Goal: Task Accomplishment & Management: Use online tool/utility

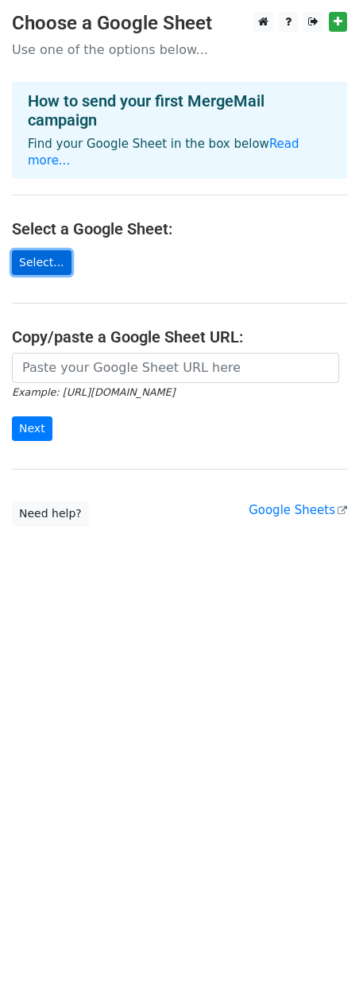
click at [23, 250] on link "Select..." at bounding box center [42, 262] width 60 height 25
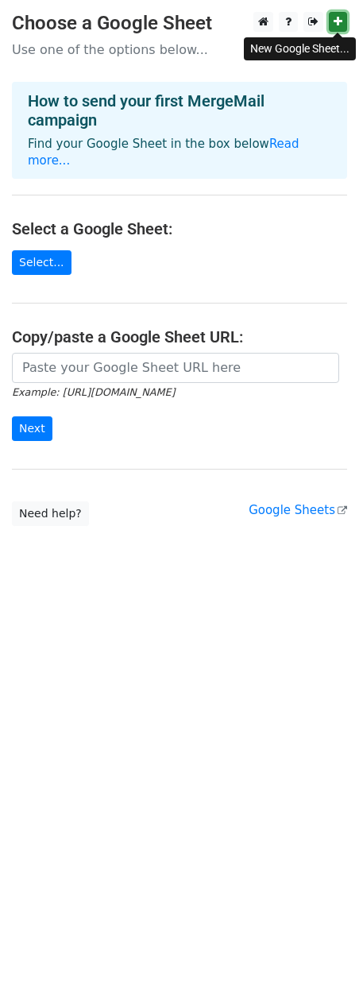
click at [339, 25] on icon at bounding box center [338, 21] width 9 height 11
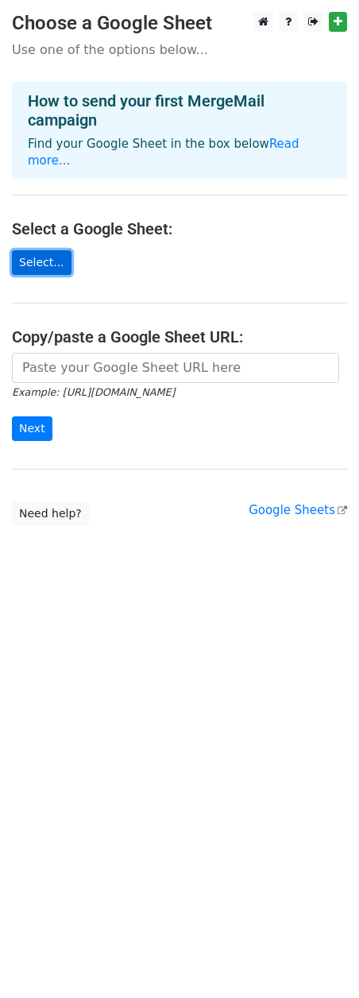
click at [36, 251] on link "Select..." at bounding box center [42, 262] width 60 height 25
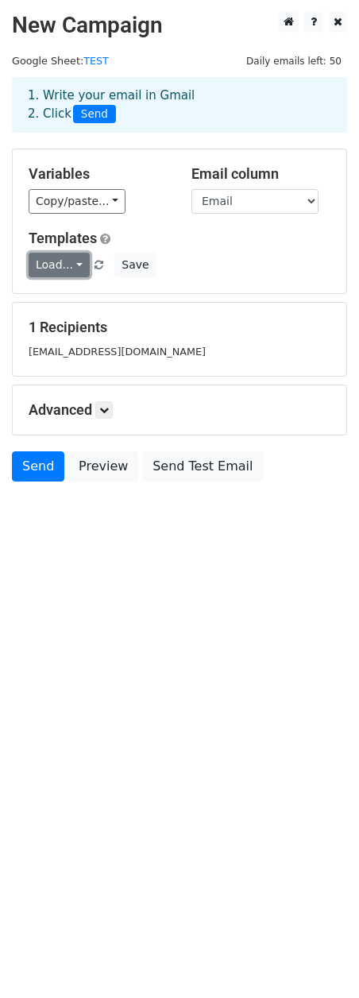
click at [76, 263] on link "Load..." at bounding box center [59, 265] width 61 height 25
click at [267, 269] on div "Load... No templates saved Save" at bounding box center [180, 265] width 326 height 25
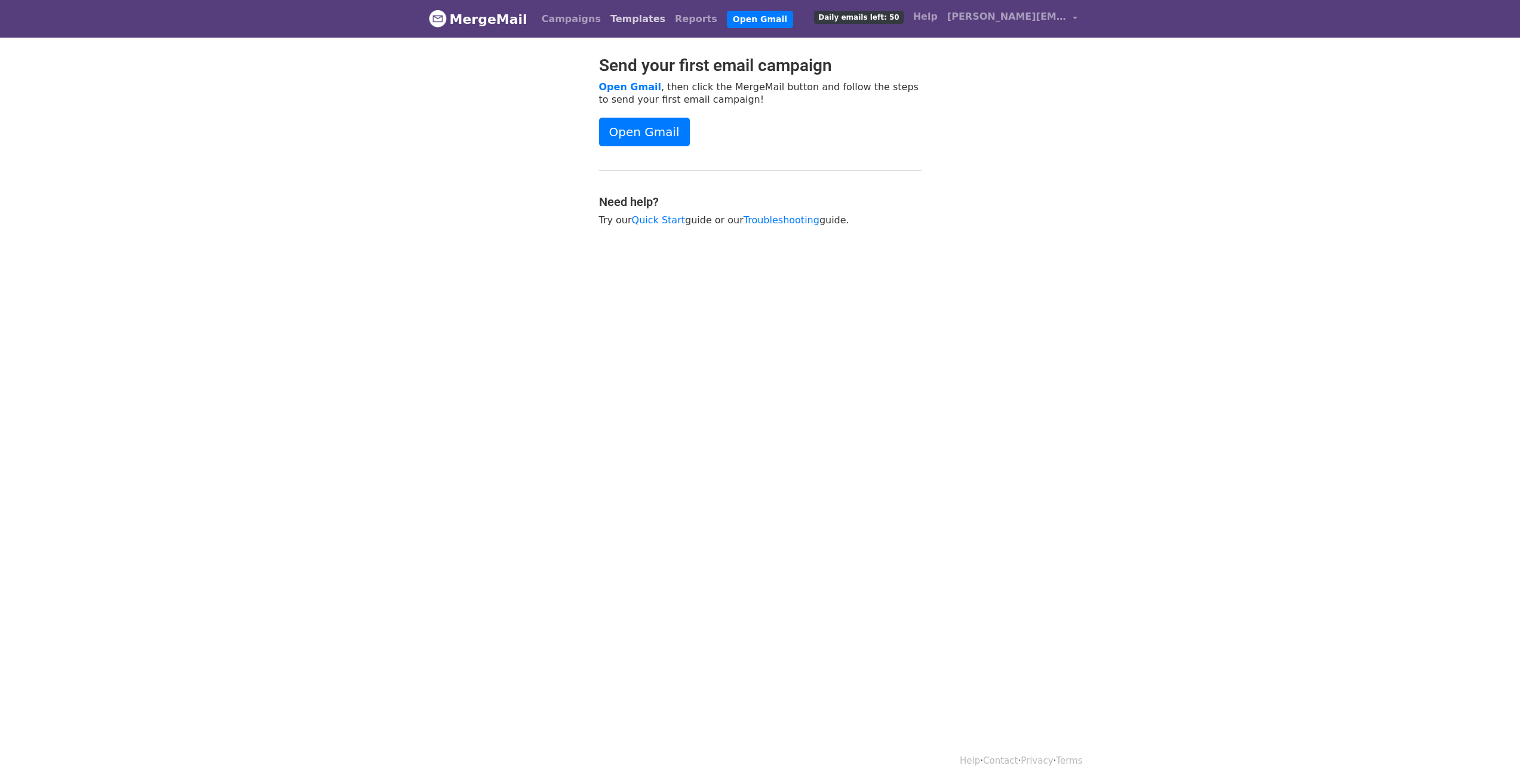
click at [620, 11] on link "Templates" at bounding box center [638, 20] width 65 height 24
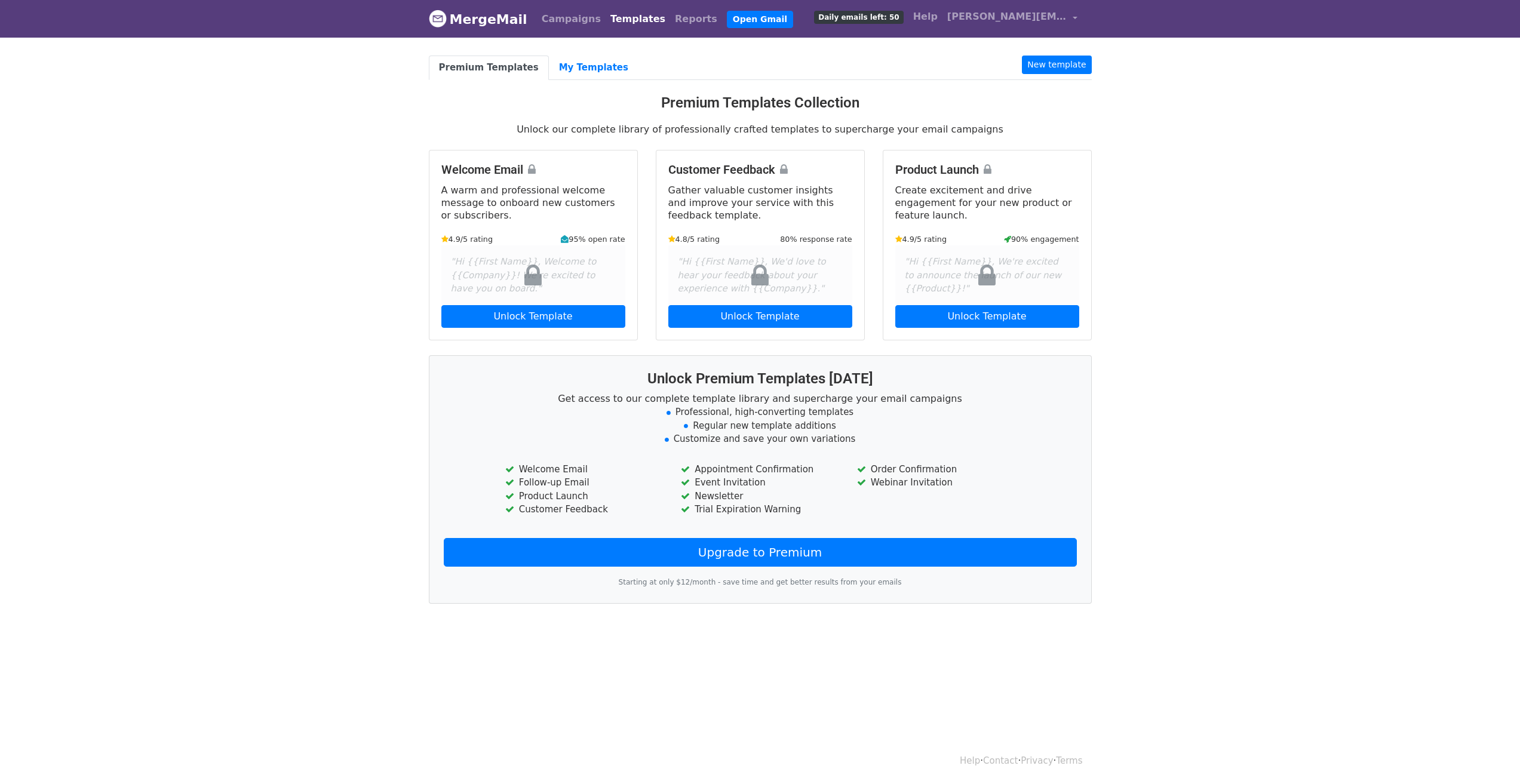
click at [1273, 249] on body "MergeMail Campaigns Templates Reports Open Gmail Daily emails left: 50 Help d.r…" at bounding box center [760, 327] width 1520 height 653
click at [1062, 62] on link "New template" at bounding box center [1056, 65] width 69 height 19
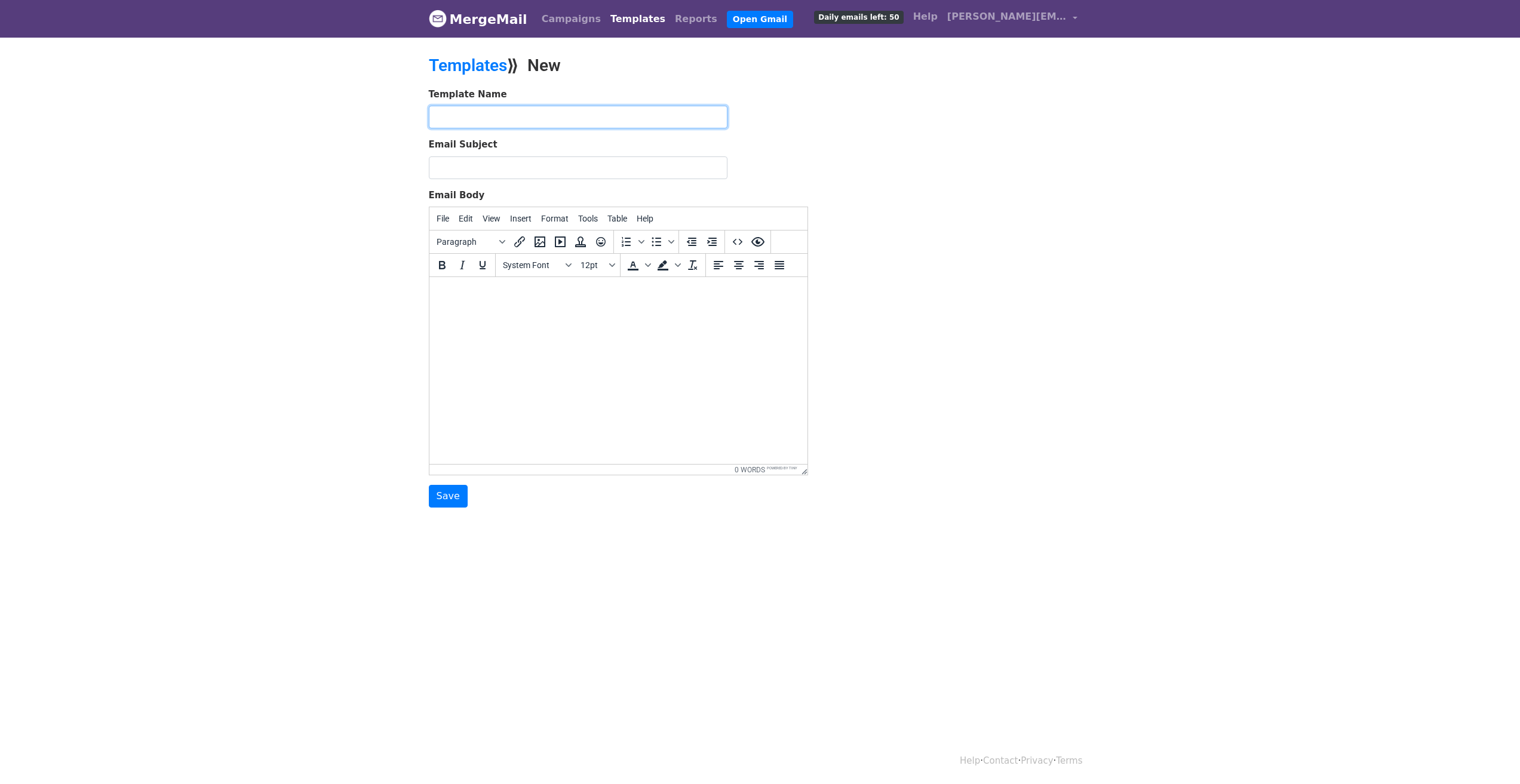
click at [647, 121] on input "text" at bounding box center [578, 117] width 298 height 23
type input "Standard"
click at [607, 164] on input "Email Subject" at bounding box center [578, 167] width 298 height 23
type input "Review"
click at [807, 146] on div "Email Subject Review" at bounding box center [618, 158] width 379 height 41
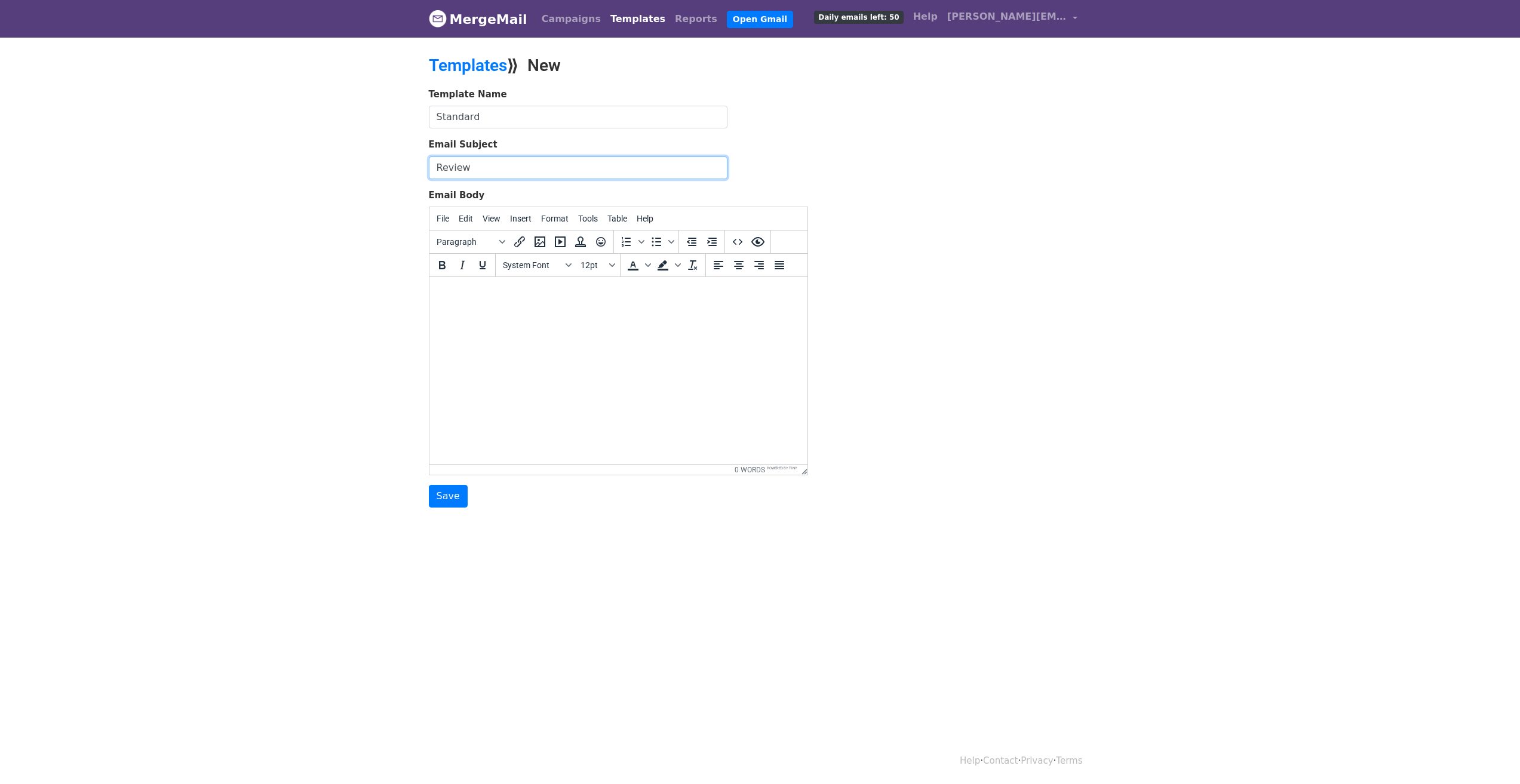
click at [597, 161] on input "Review" at bounding box center [578, 167] width 298 height 23
drag, startPoint x: 485, startPoint y: 169, endPoint x: 416, endPoint y: 176, distance: 69.4
click at [416, 176] on body "MergeMail Campaigns Templates Reports Open Gmail Daily emails left: 50 Help d.r…" at bounding box center [760, 277] width 1520 height 555
click at [977, 313] on div "Template Name Standard Email Subject Email Body File Edit View Insert Format To…" at bounding box center [760, 298] width 681 height 421
click at [1074, 337] on div "Template Name Standard Email Subject Email Body File Edit View Insert Format To…" at bounding box center [760, 298] width 681 height 421
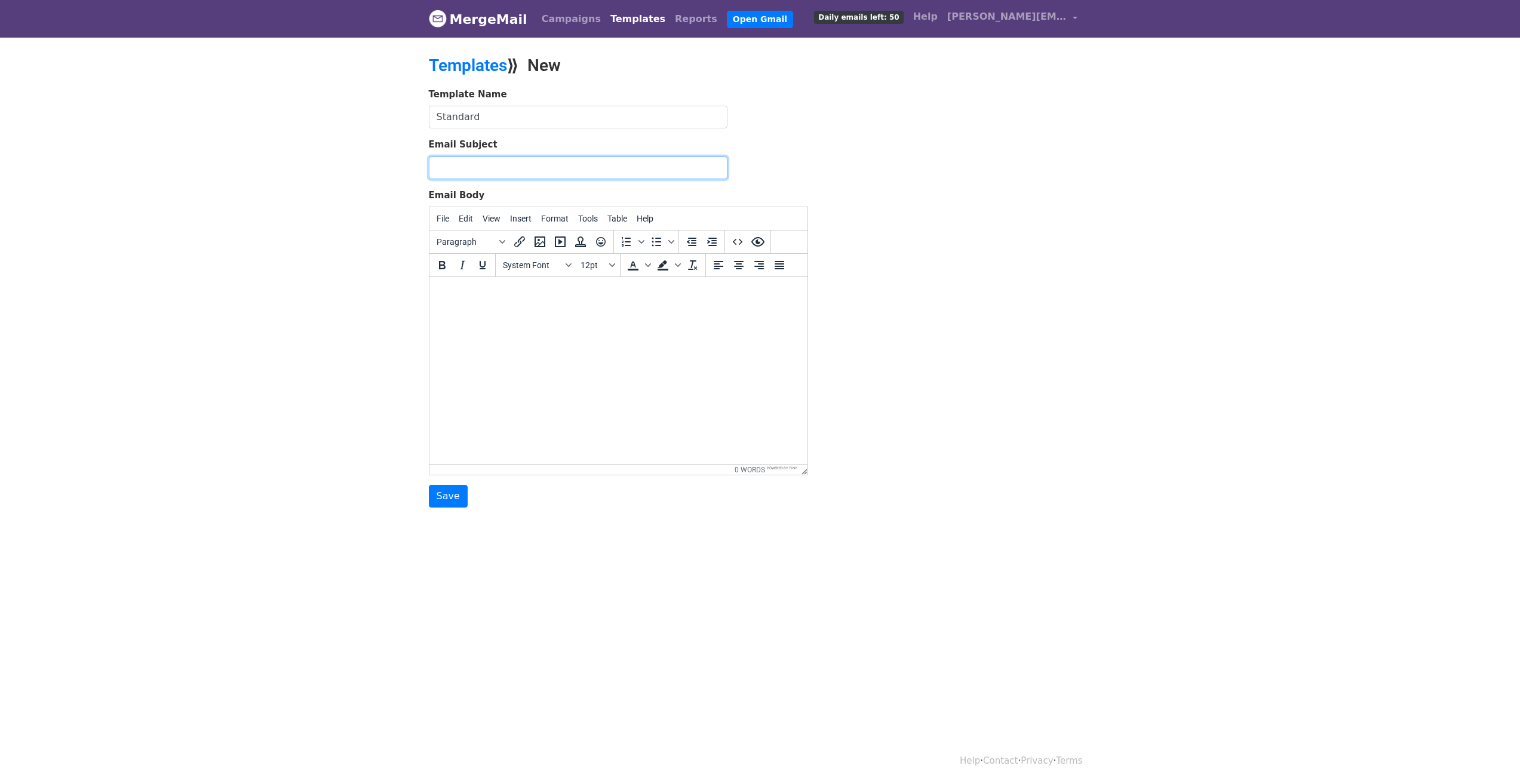
click at [668, 167] on input "Email Subject" at bounding box center [578, 167] width 298 height 23
type input "Tell us how we did - Your feedback matters!"
click at [1019, 170] on div "Template Name Standard Email Subject Tell us how we did - Your feedback matters…" at bounding box center [760, 298] width 681 height 421
click at [638, 309] on html at bounding box center [618, 293] width 378 height 32
click at [535, 309] on html at bounding box center [618, 293] width 378 height 32
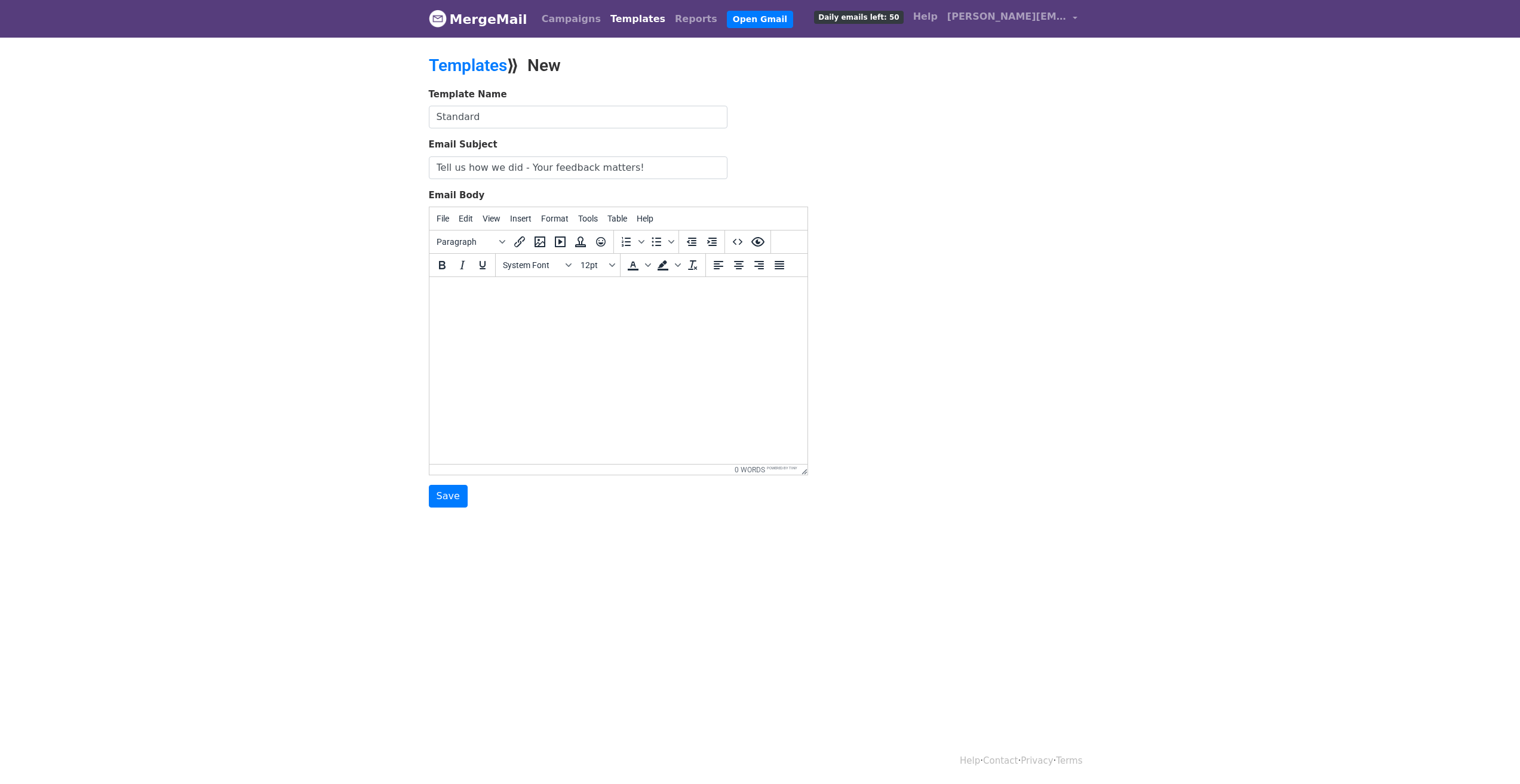
click at [544, 309] on html at bounding box center [618, 293] width 378 height 32
paste body
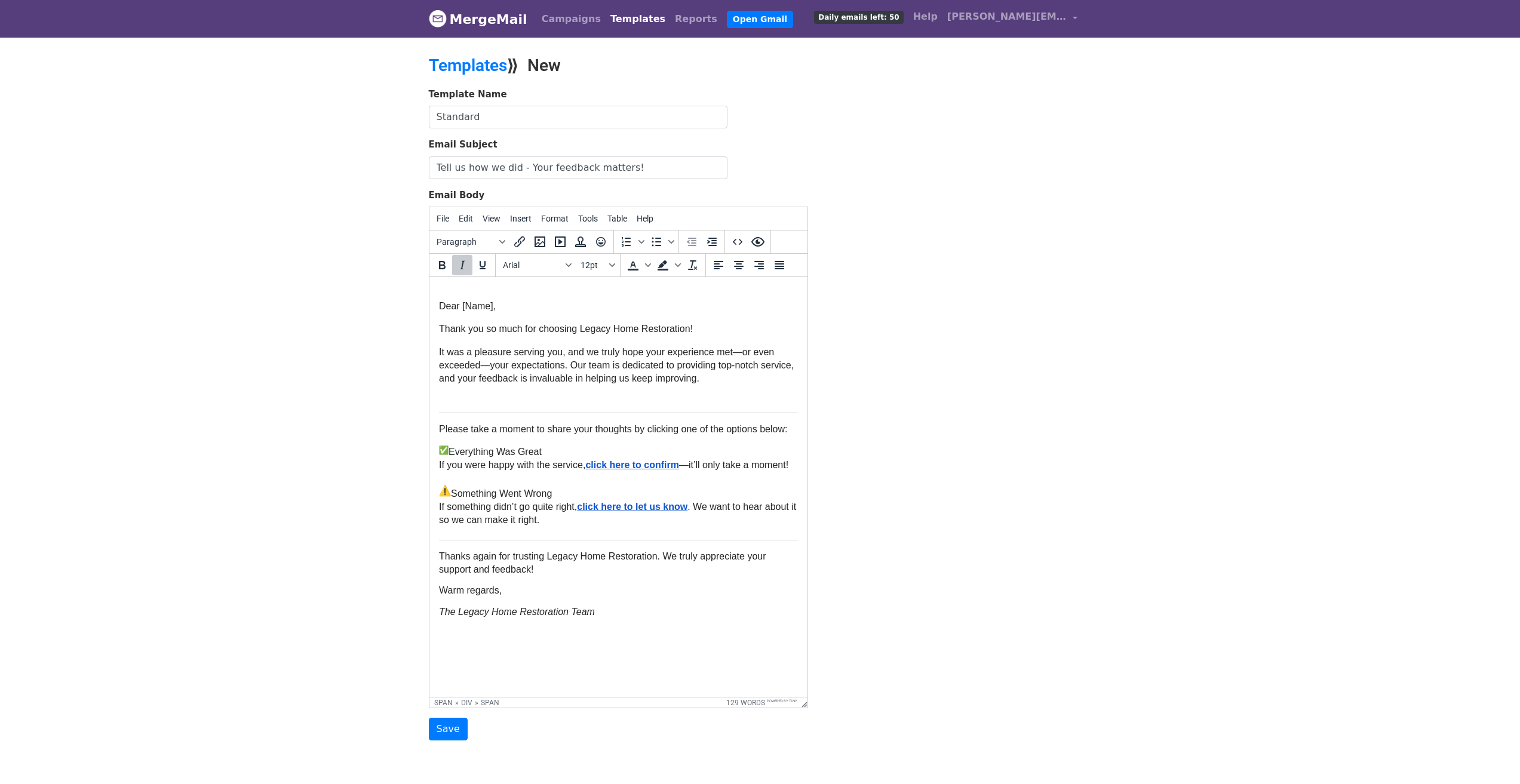
drag, startPoint x: 804, startPoint y: 472, endPoint x: 1070, endPoint y: 705, distance: 353.6
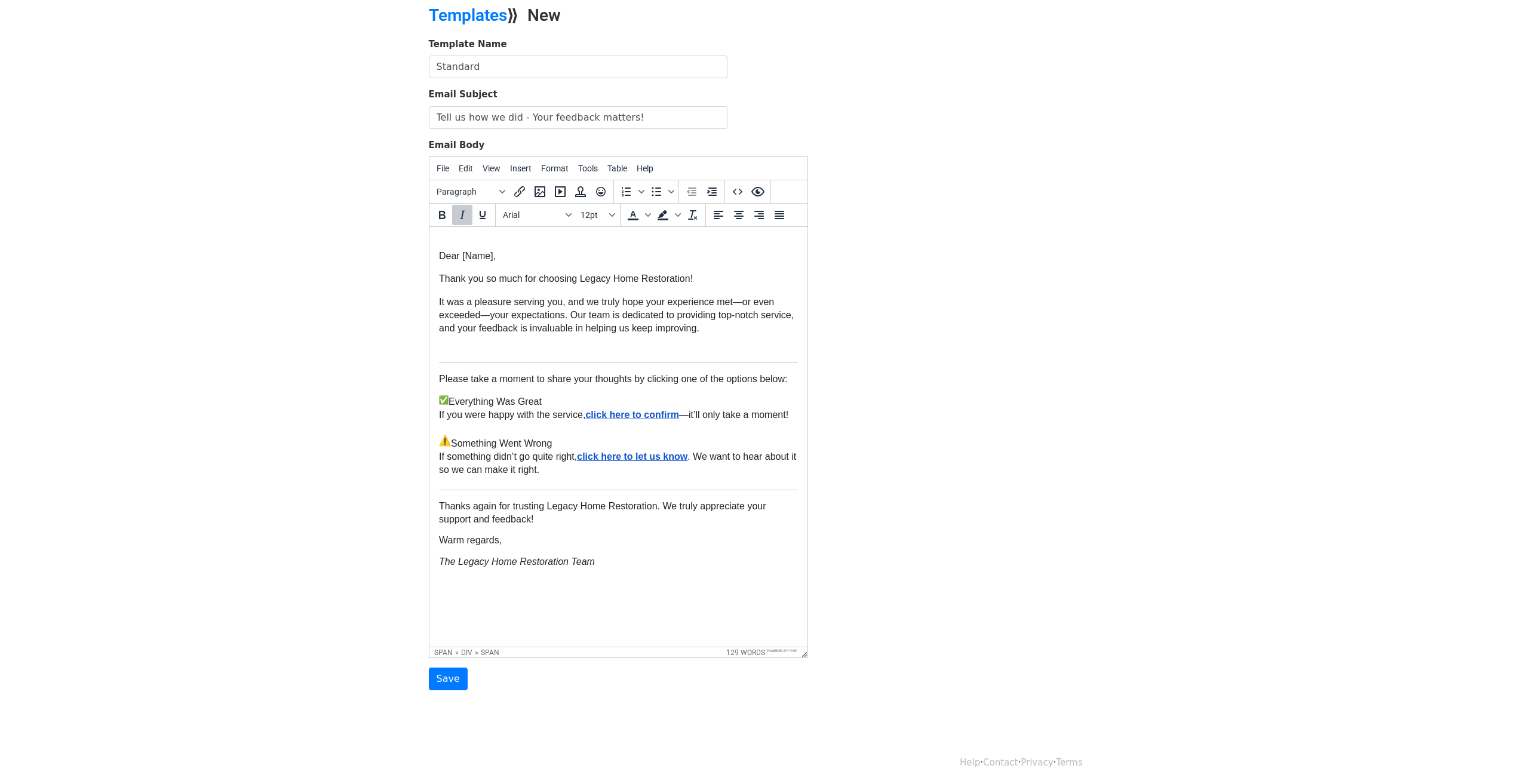
scroll to position [53, 0]
click at [491, 250] on span "Dear [Name]," at bounding box center [467, 253] width 57 height 11
click at [289, 397] on body "MergeMail Campaigns Templates Reports Open Gmail Daily emails left: 50 Help d.r…" at bounding box center [760, 340] width 1520 height 788
click at [458, 237] on body "Dear , Thank you so much for choosing Legacy Home Restoration! It was a pleasur…" at bounding box center [618, 417] width 359 height 366
click at [438, 248] on span "Dear ," at bounding box center [451, 253] width 26 height 11
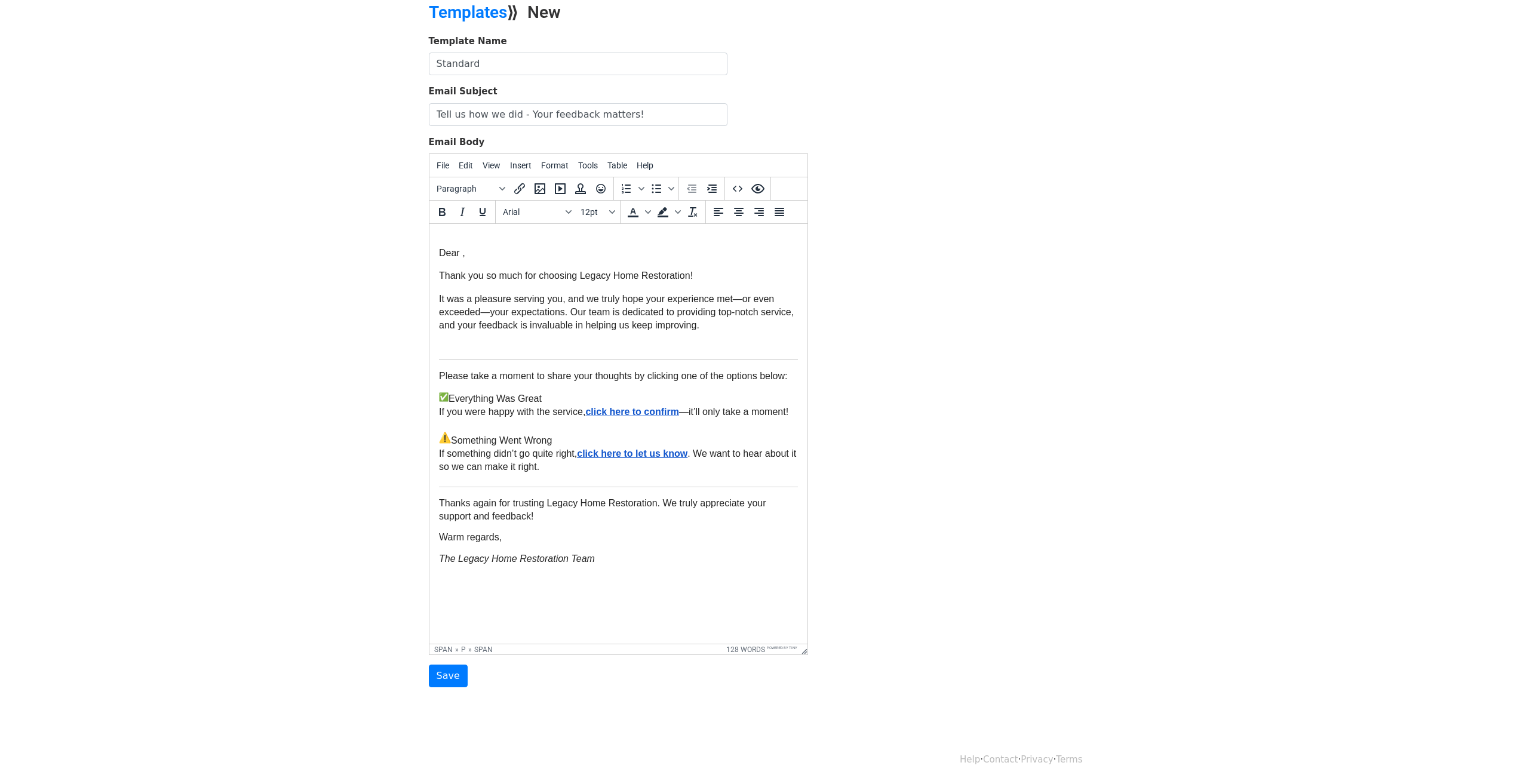
click at [453, 350] on p "It was a pleasure serving you, and we truly hope your experience met—or even ex…" at bounding box center [618, 323] width 359 height 62
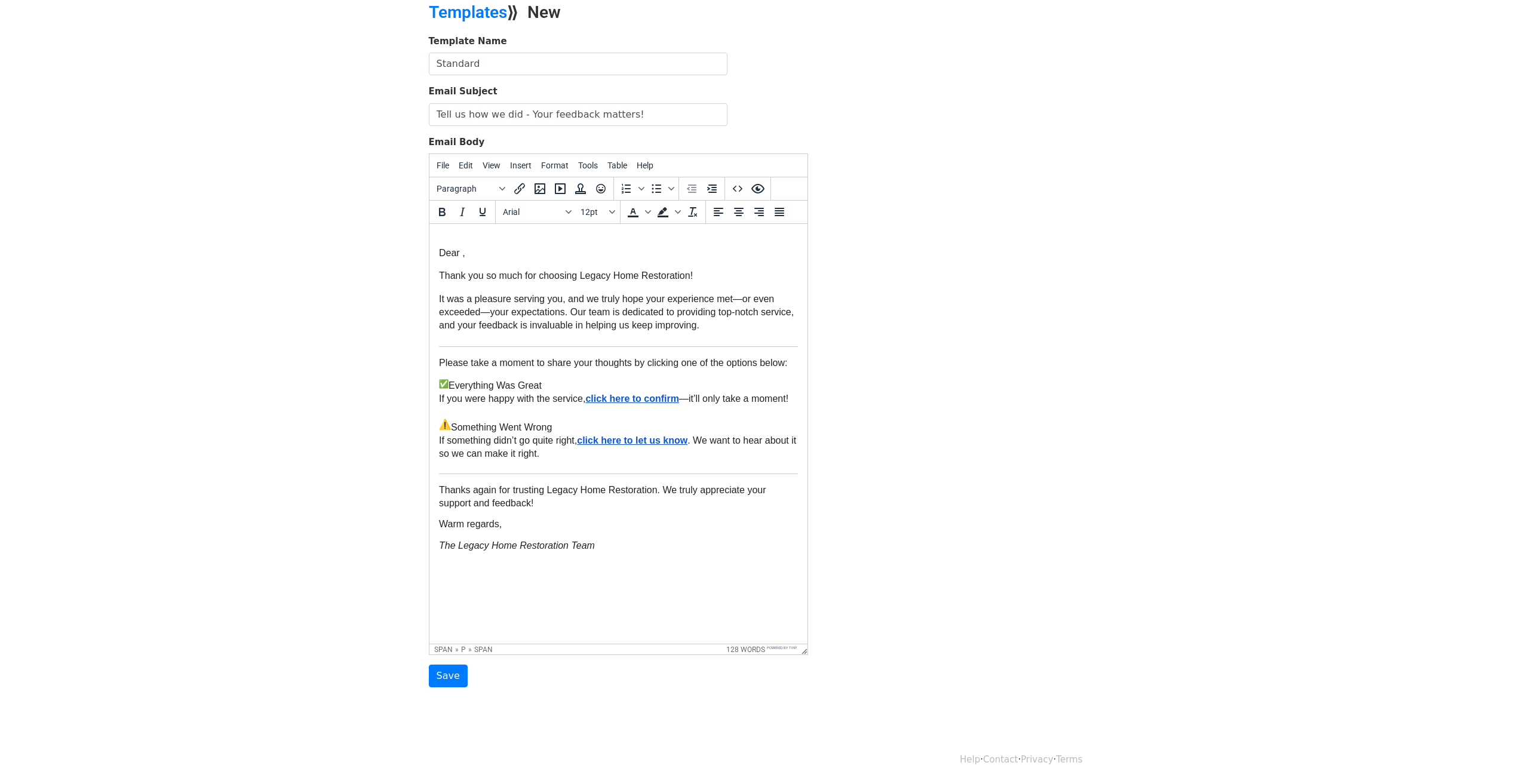
click at [438, 529] on span "Warm regards," at bounding box center [469, 524] width 62 height 11
drag, startPoint x: 543, startPoint y: 388, endPoint x: 455, endPoint y: 386, distance: 88.0
click at [454, 388] on p "Everything Was Great If you were happy with the service, click here to confirm …" at bounding box center [618, 424] width 359 height 89
drag, startPoint x: 553, startPoint y: 432, endPoint x: 455, endPoint y: 429, distance: 98.0
click at [455, 429] on span "Something Went Wrong" at bounding box center [500, 427] width 101 height 11
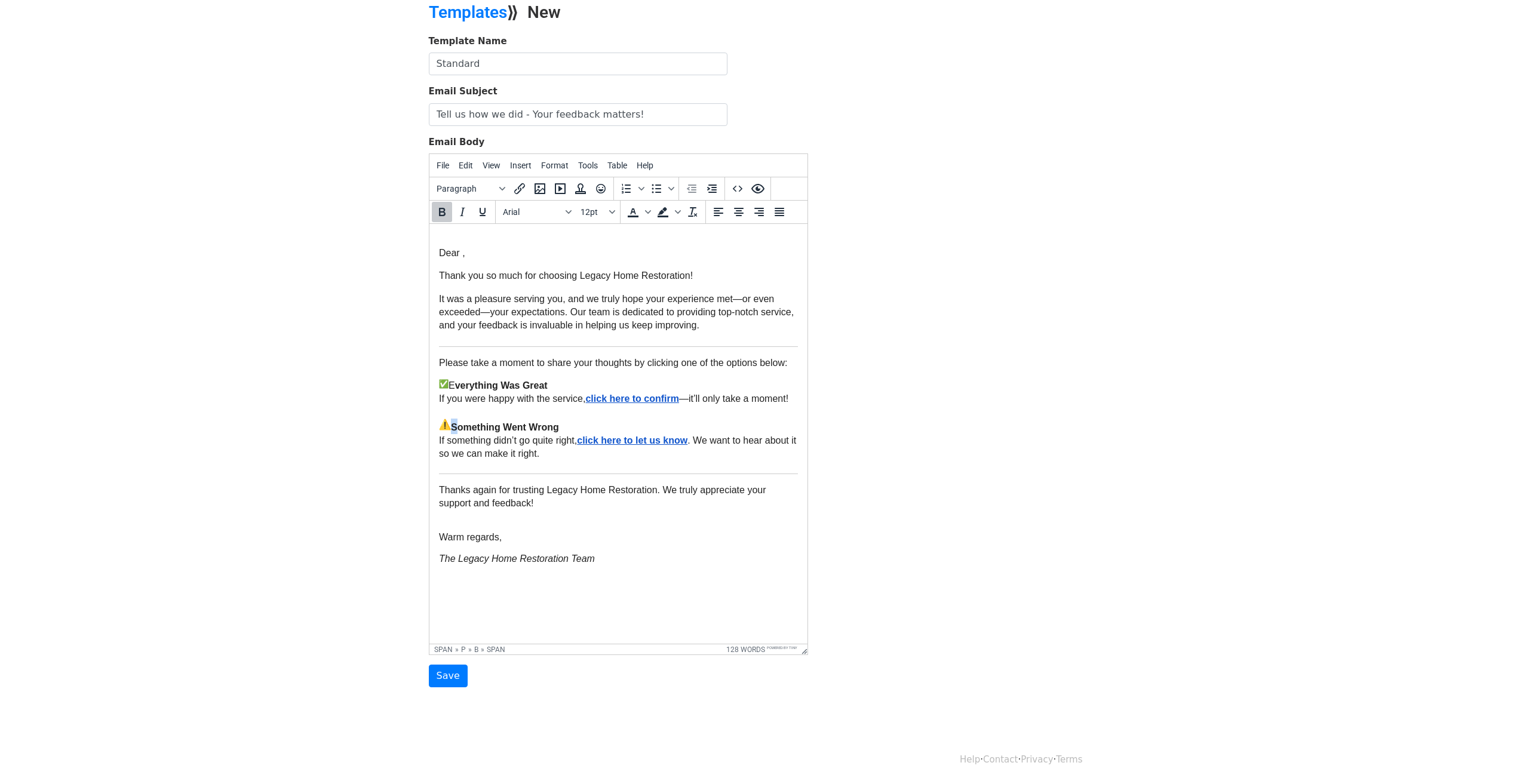
click at [630, 425] on p "E verything Was Great If you were happy with the service, click here to confirm…" at bounding box center [618, 424] width 359 height 89
click at [632, 565] on p "The Legacy Home Restoration Team" at bounding box center [618, 558] width 359 height 13
click at [451, 389] on span "E verything Was Great" at bounding box center [497, 385] width 99 height 11
click at [587, 393] on p "Everything Was Great If you were happy with the service, click here to confirm …" at bounding box center [618, 424] width 359 height 89
click at [462, 252] on span "Dear ," at bounding box center [451, 253] width 26 height 11
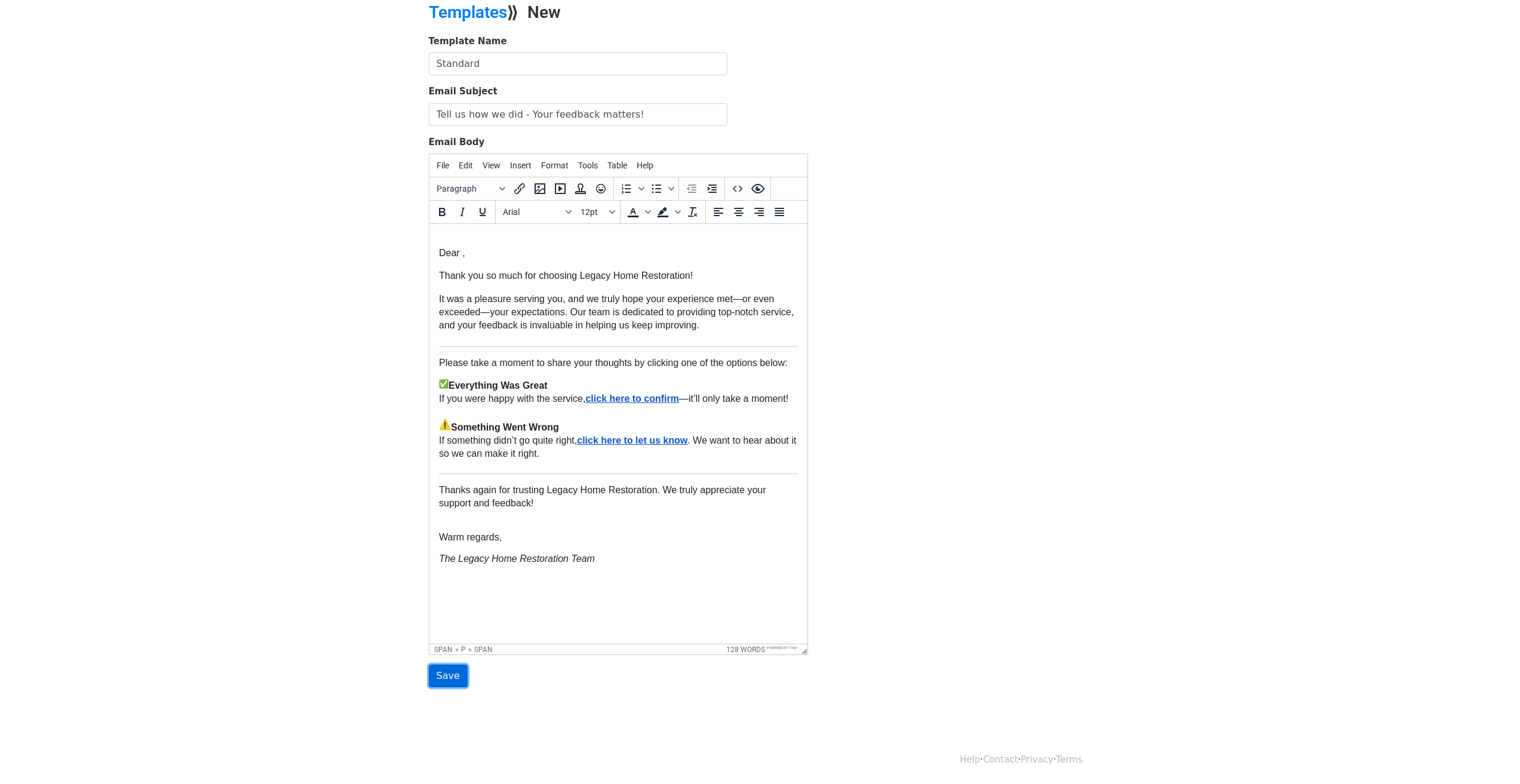
click at [450, 674] on input "Save" at bounding box center [449, 676] width 39 height 23
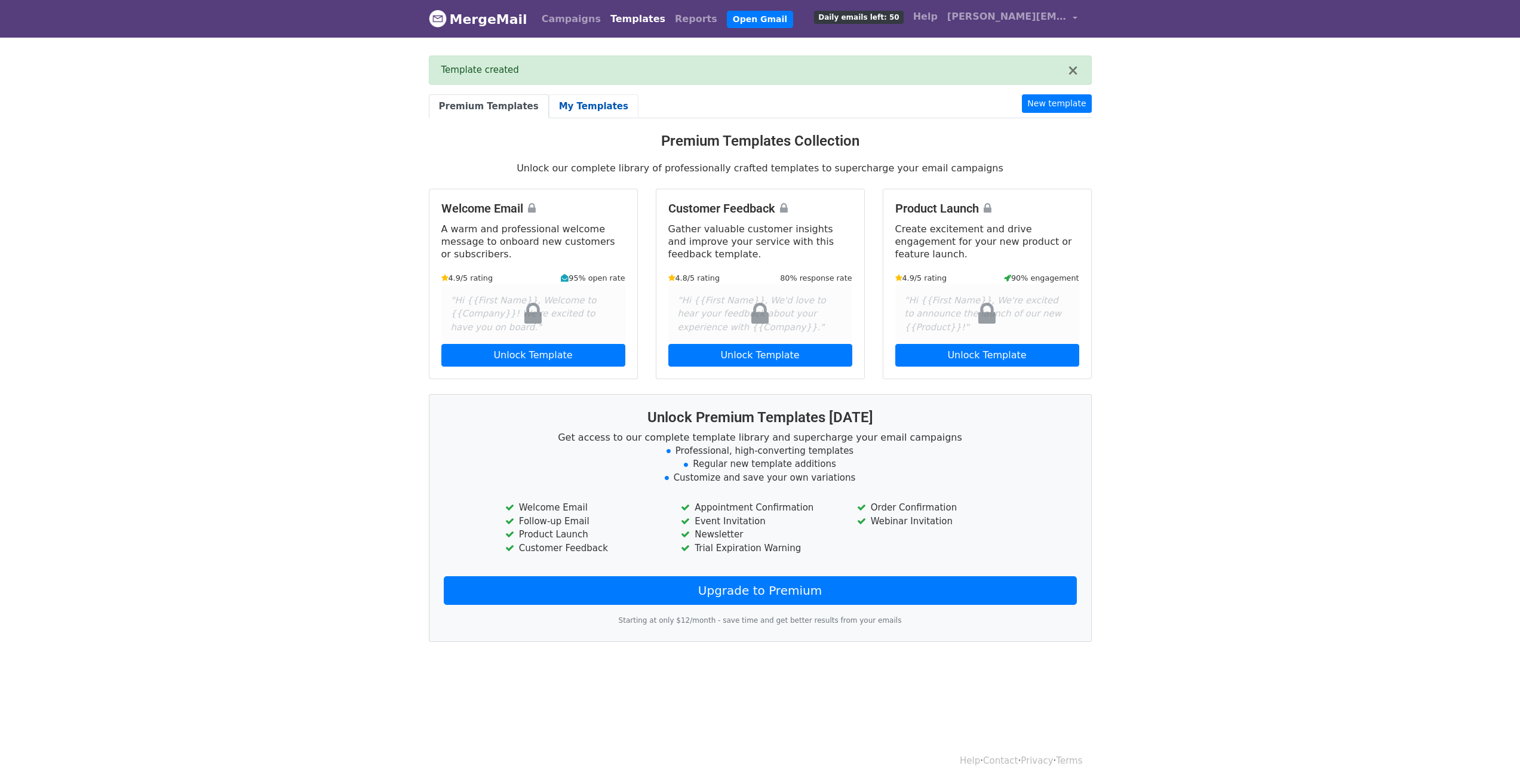
click at [569, 98] on link "My Templates" at bounding box center [593, 107] width 89 height 25
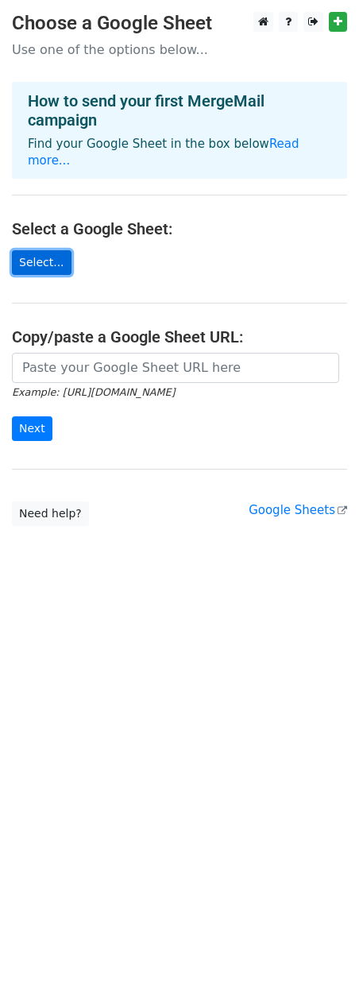
click at [44, 250] on link "Select..." at bounding box center [42, 262] width 60 height 25
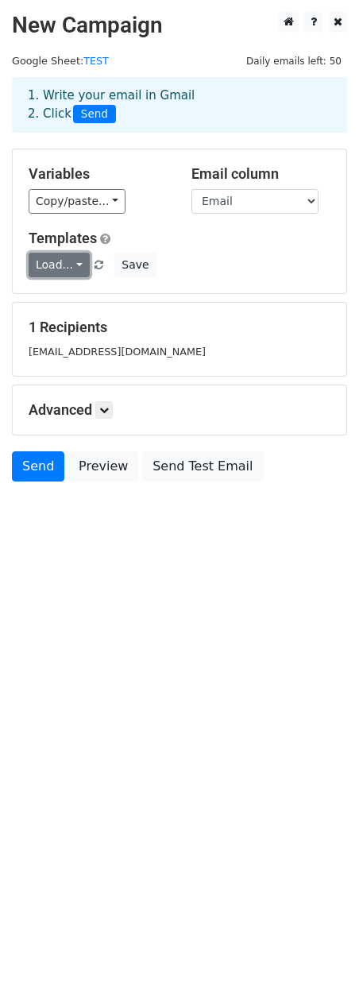
click at [76, 258] on link "Load..." at bounding box center [59, 265] width 61 height 25
click at [87, 303] on link "Standard" at bounding box center [92, 301] width 126 height 25
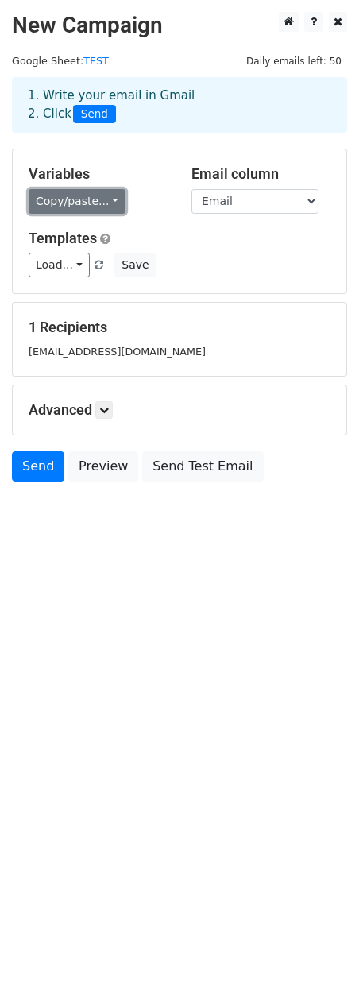
click at [91, 199] on link "Copy/paste..." at bounding box center [77, 201] width 97 height 25
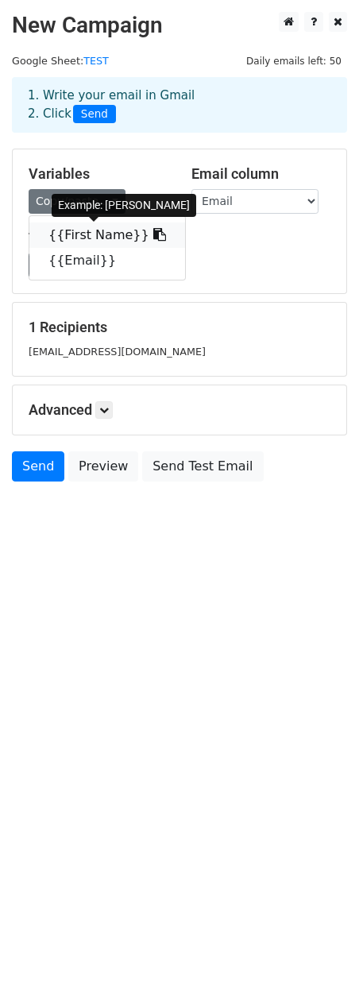
click at [107, 238] on link "{{First Name}}" at bounding box center [107, 235] width 156 height 25
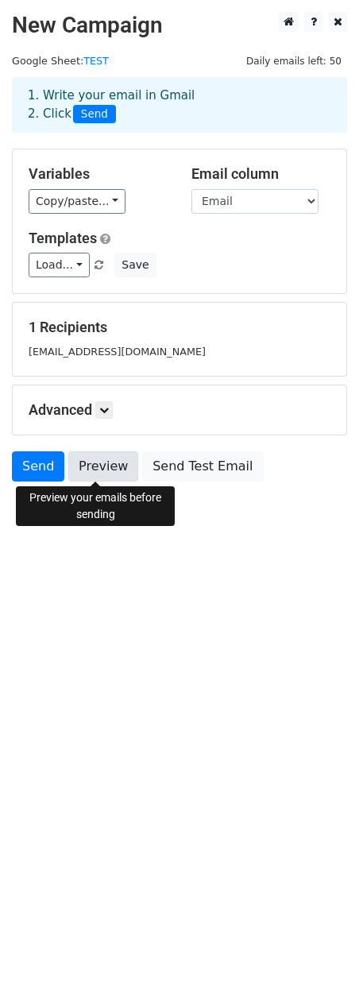
click at [106, 474] on link "Preview" at bounding box center [103, 466] width 70 height 30
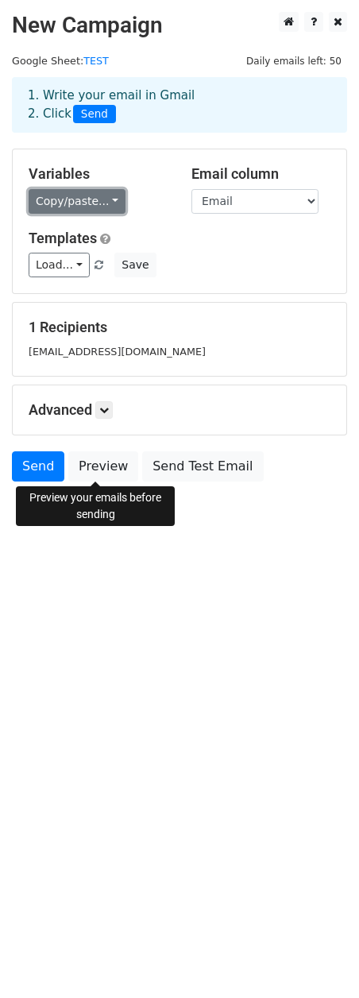
click at [108, 202] on link "Copy/paste..." at bounding box center [77, 201] width 97 height 25
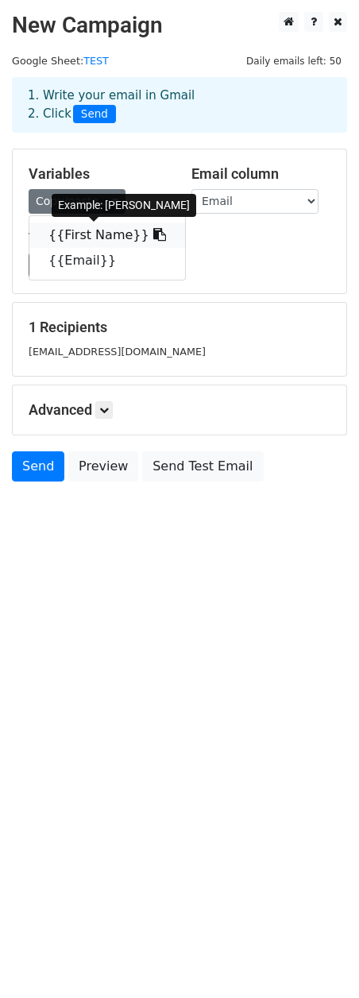
click at [88, 238] on link "{{First Name}}" at bounding box center [107, 235] width 156 height 25
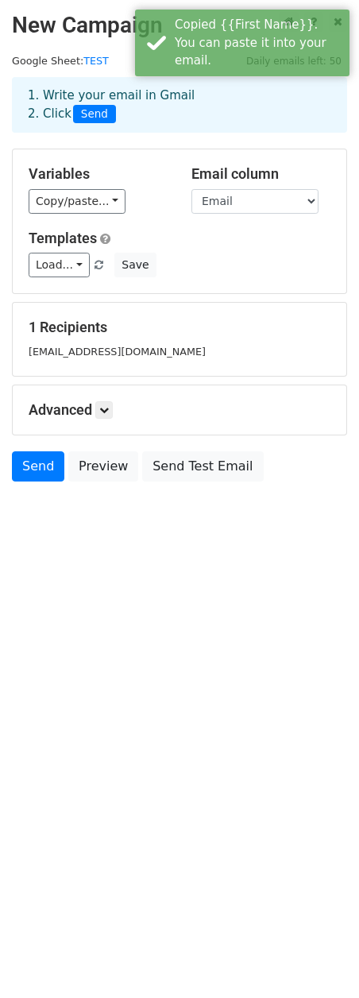
click at [262, 277] on div "Load... Standard Save" at bounding box center [180, 265] width 326 height 25
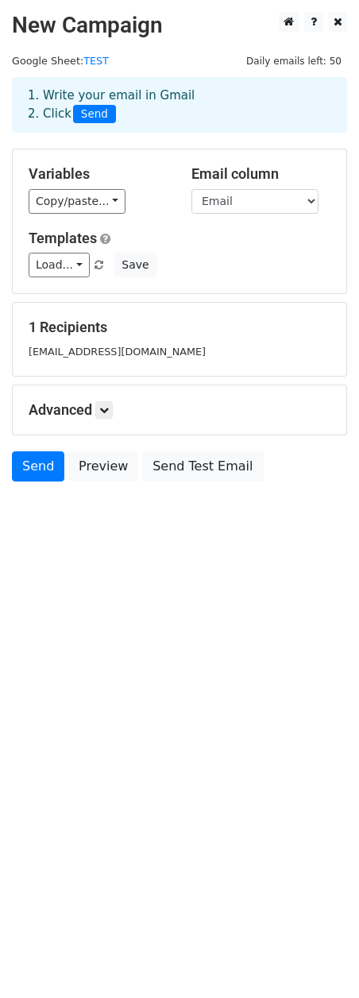
click at [163, 591] on html "New Campaign Daily emails left: 50 Google Sheet: TEST 1. Write your email in Gm…" at bounding box center [179, 499] width 359 height 998
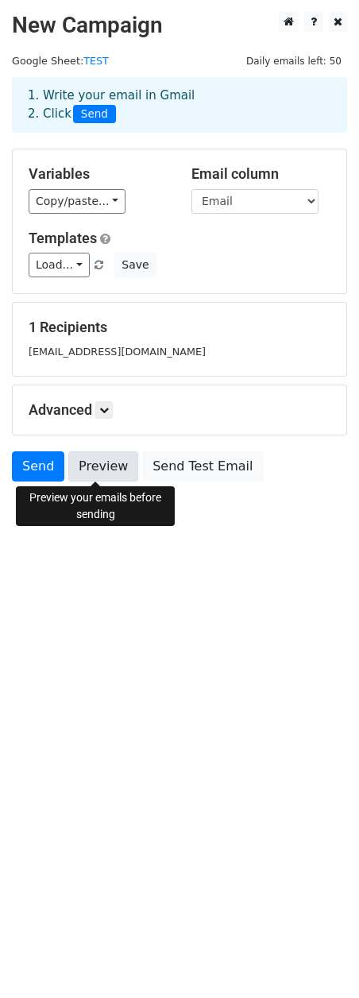
click at [110, 467] on link "Preview" at bounding box center [103, 466] width 70 height 30
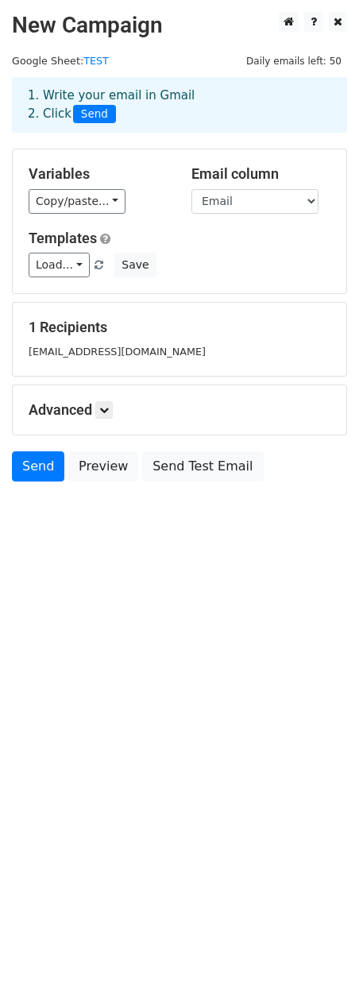
click at [128, 637] on html "New Campaign Daily emails left: 50 Google Sheet: TEST 1. Write your email in Gm…" at bounding box center [179, 499] width 359 height 998
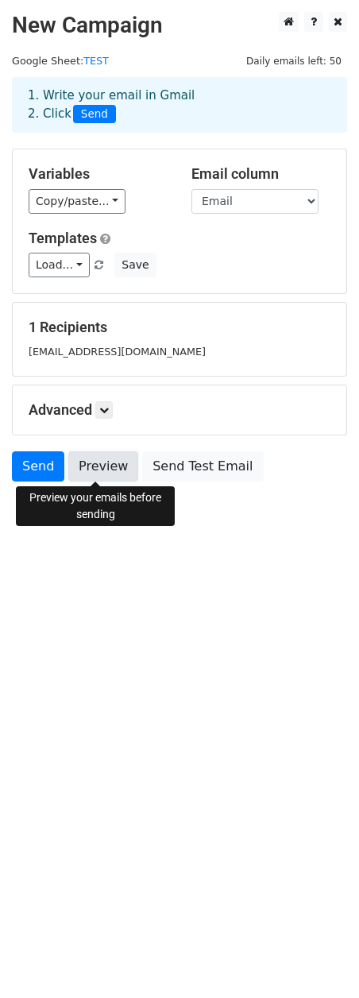
click at [110, 468] on link "Preview" at bounding box center [103, 466] width 70 height 30
click at [178, 680] on html "New Campaign Daily emails left: 50 Google Sheet: TEST 1. Write your email in Gm…" at bounding box center [179, 499] width 359 height 998
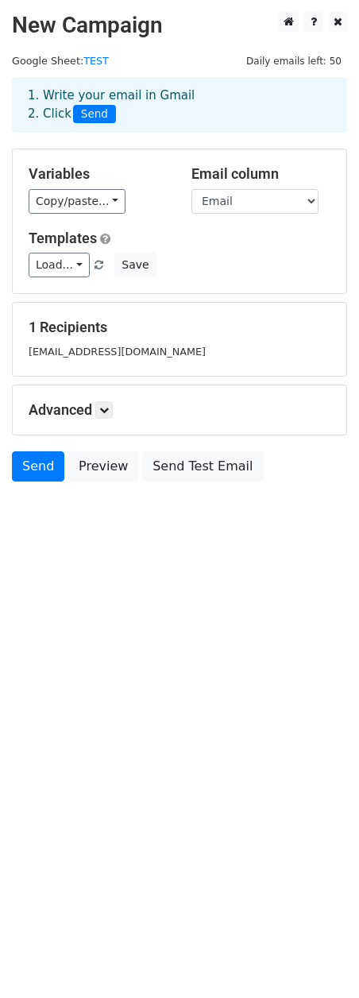
click at [188, 705] on html "New Campaign Daily emails left: 50 Google Sheet: TEST 1. Write your email in Gm…" at bounding box center [179, 499] width 359 height 998
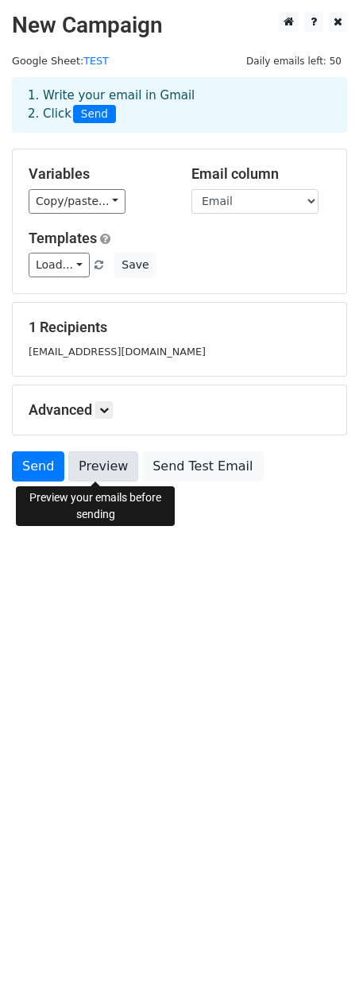
click at [110, 471] on link "Preview" at bounding box center [103, 466] width 70 height 30
click at [136, 656] on html "New Campaign Daily emails left: 50 Google Sheet: TEST 1. Write your email in Gm…" at bounding box center [179, 499] width 359 height 998
click at [100, 471] on link "Preview" at bounding box center [103, 466] width 70 height 30
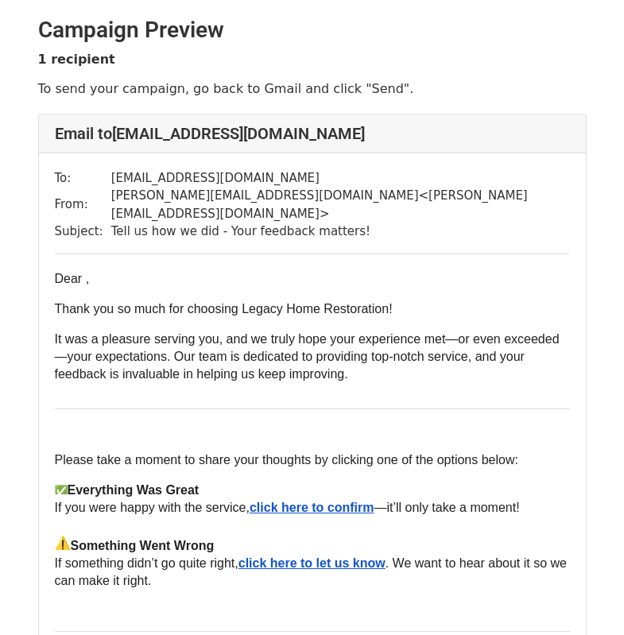
click at [87, 272] on span "Dear ," at bounding box center [72, 279] width 35 height 14
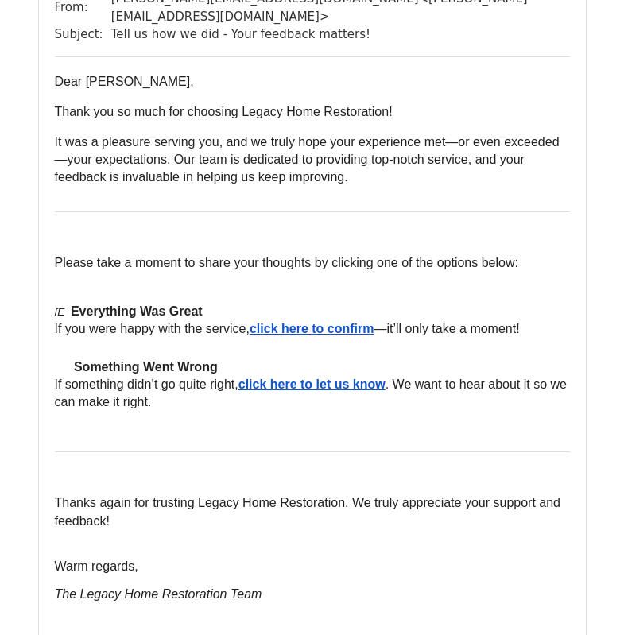
scroll to position [191, 0]
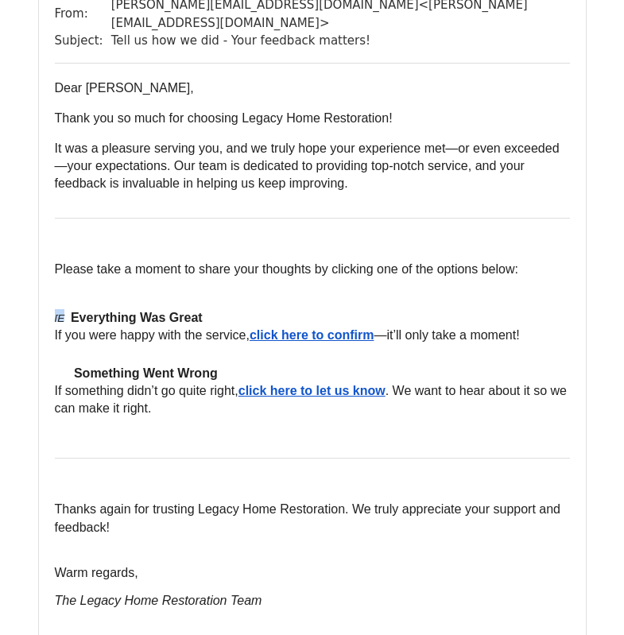
drag, startPoint x: 65, startPoint y: 307, endPoint x: 45, endPoint y: 300, distance: 21.9
click at [45, 300] on div "To: [EMAIL_ADDRESS][DOMAIN_NAME] From: [PERSON_NAME][EMAIL_ADDRESS][DOMAIN_NAME…" at bounding box center [312, 309] width 547 height 693
click at [147, 290] on div "Dear [PERSON_NAME], Thank you so much for choosing Legacy Home Restoration! It …" at bounding box center [312, 359] width 515 height 560
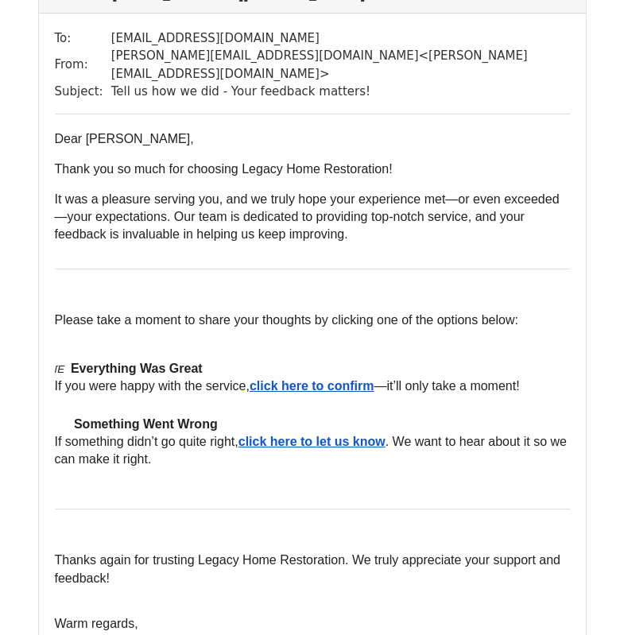
scroll to position [0, 0]
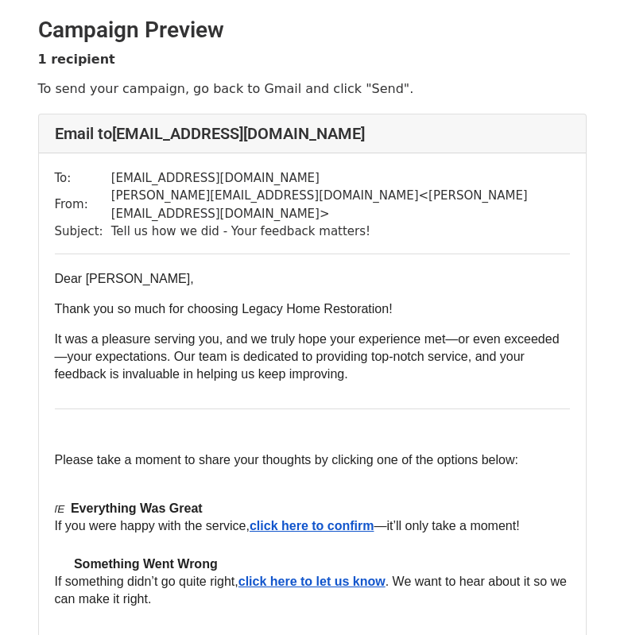
click at [280, 270] on p "Dear [PERSON_NAME]," at bounding box center [312, 278] width 515 height 17
click at [62, 500] on p "[Embedded images will show up in this email but aren't enabled in previews] ​ E…" at bounding box center [312, 559] width 515 height 119
click at [69, 502] on b "​ Everything Was Great" at bounding box center [135, 509] width 135 height 14
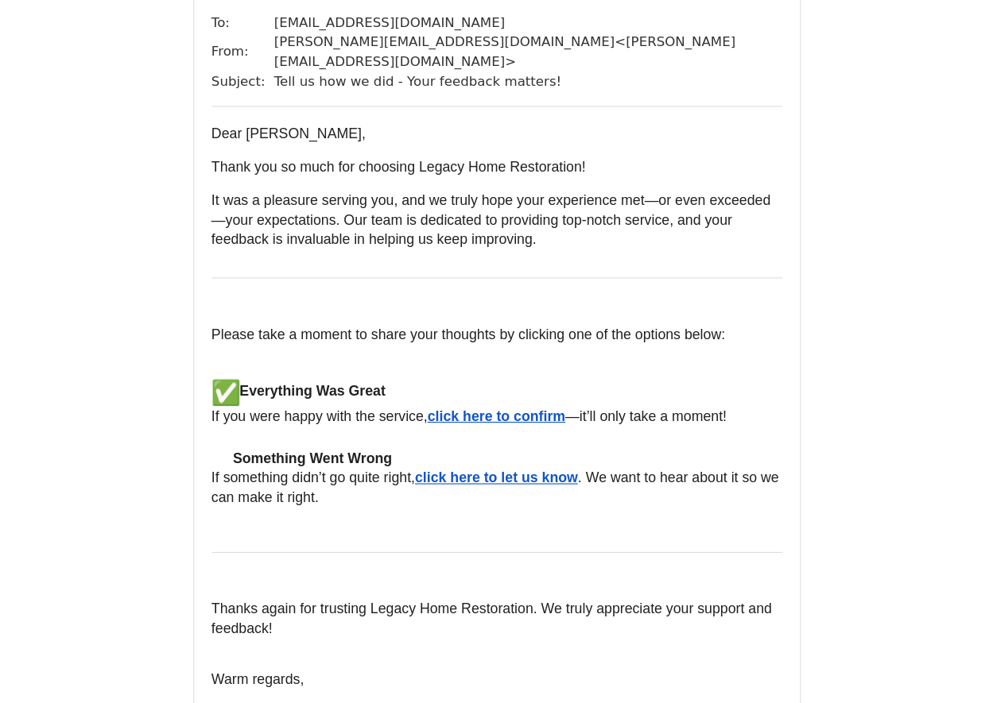
scroll to position [159, 0]
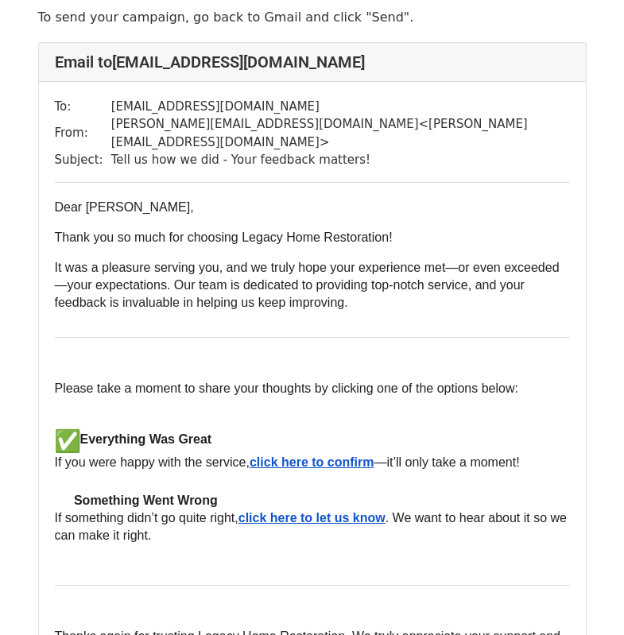
scroll to position [159, 0]
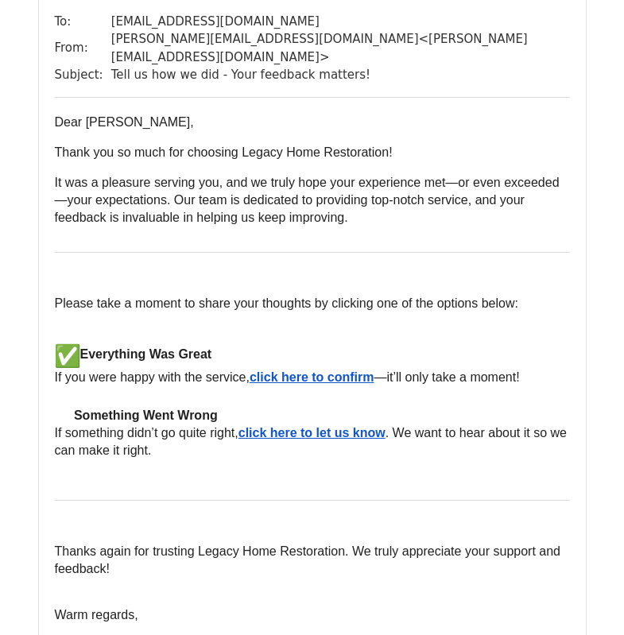
scroll to position [159, 0]
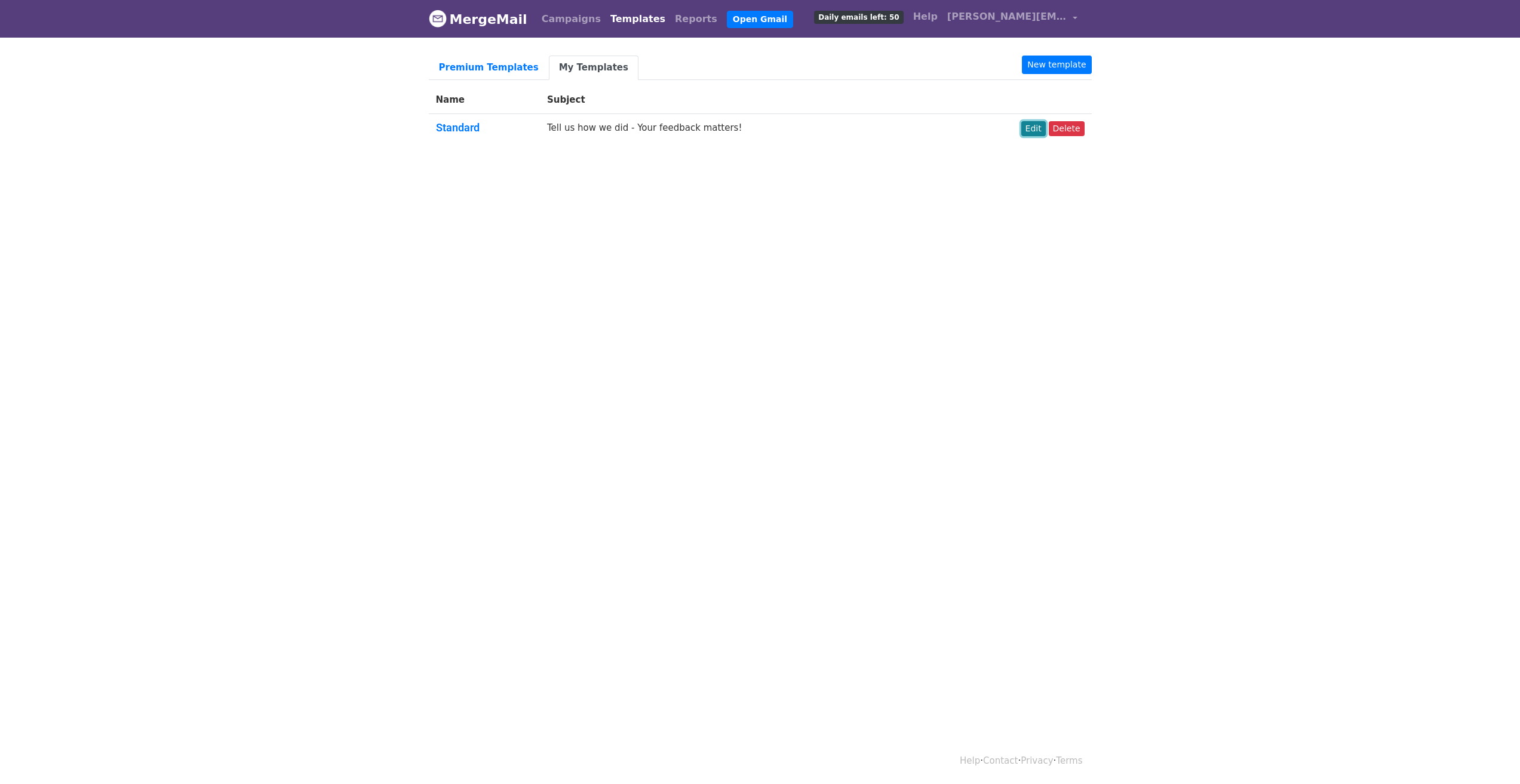
click at [1029, 128] on link "Edit" at bounding box center [1033, 128] width 25 height 15
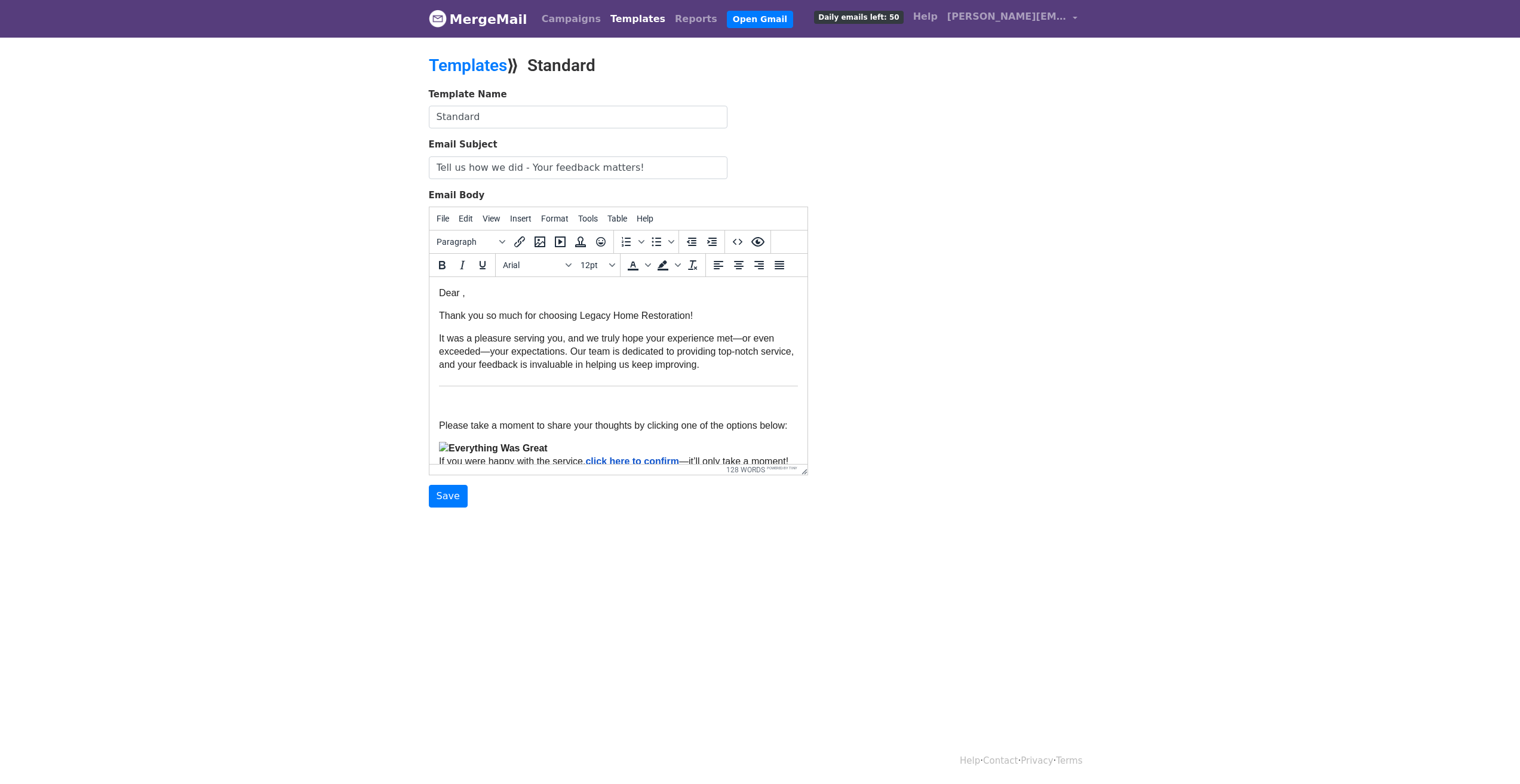
click at [462, 293] on span "Dear ," at bounding box center [451, 293] width 26 height 11
paste body
click at [600, 362] on span "It was a pleasure serving you, and we truly hope your experience met—or even ex…" at bounding box center [617, 351] width 358 height 36
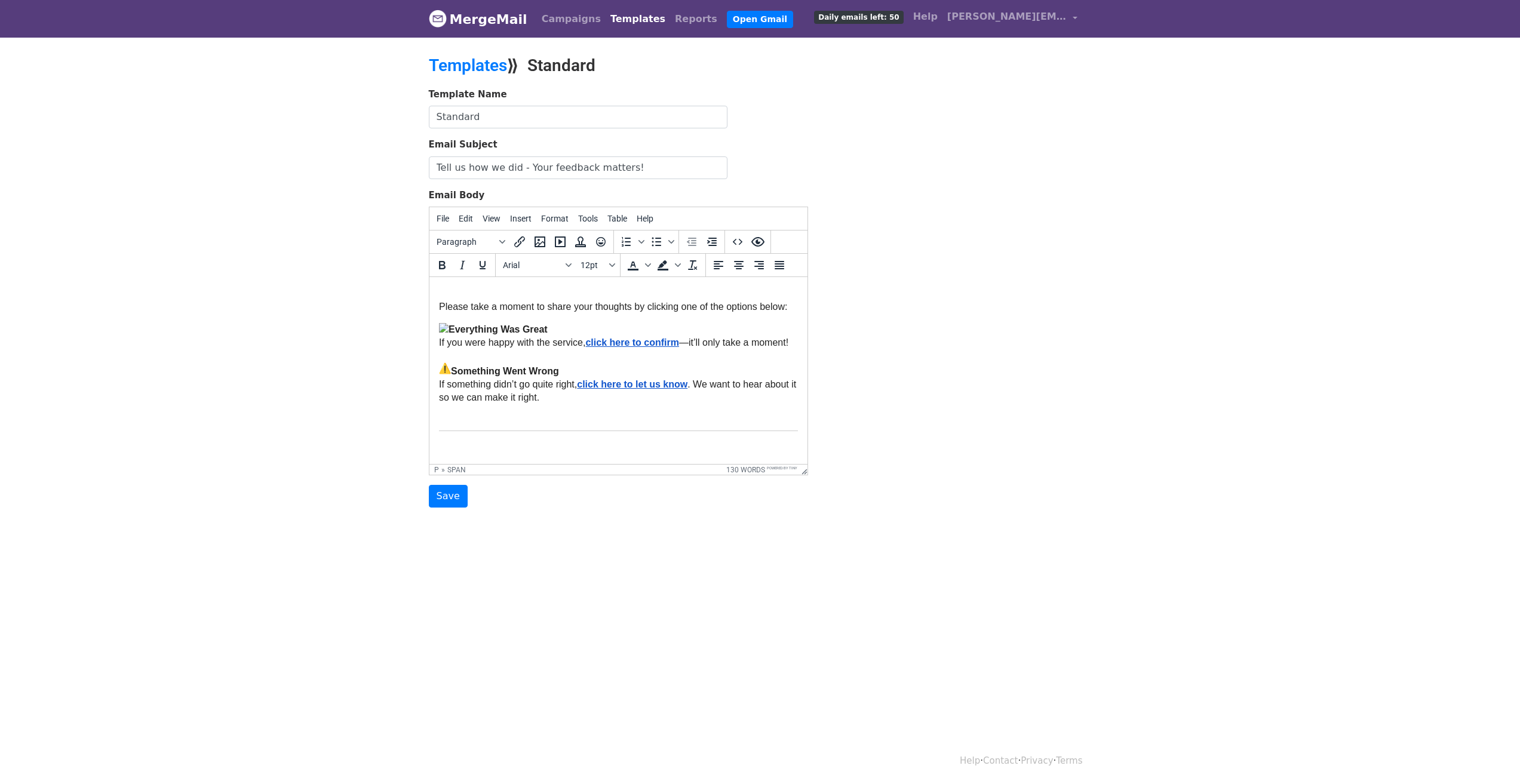
scroll to position [119, 0]
click at [449, 330] on strong "Everything Was Great" at bounding box center [497, 329] width 99 height 11
drag, startPoint x: 447, startPoint y: 333, endPoint x: 453, endPoint y: 336, distance: 6.7
click at [438, 329] on p "Everything Was Great If you were happy with the service, click here to confirm …" at bounding box center [618, 366] width 359 height 89
drag, startPoint x: 447, startPoint y: 330, endPoint x: 437, endPoint y: 329, distance: 10.0
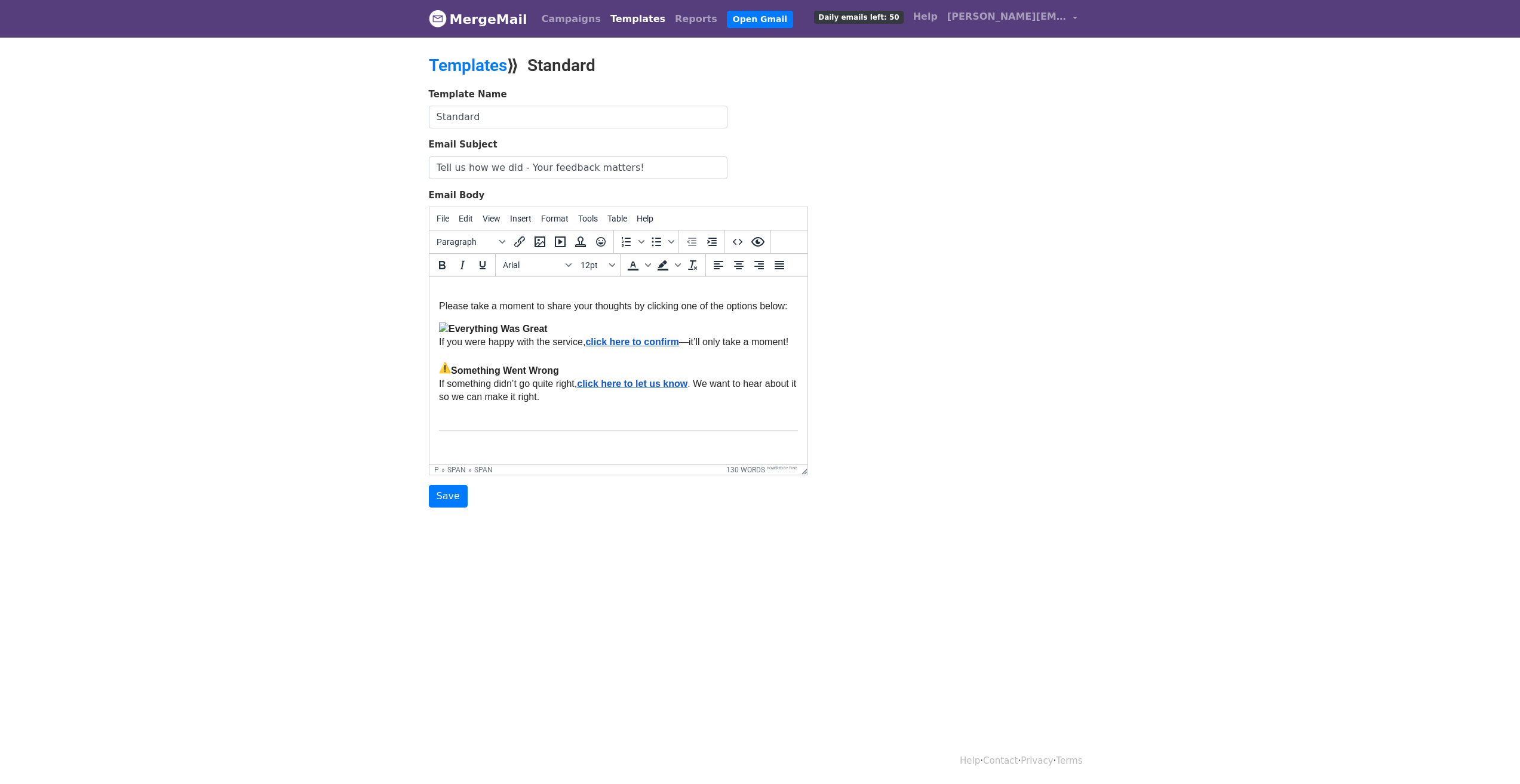
click at [437, 329] on html "Dear {{First Name}} , Thank you so much for choosing Legacy Home Restoration! I…" at bounding box center [618, 366] width 378 height 418
click at [466, 333] on strong "Everything Was Great" at bounding box center [497, 329] width 99 height 11
click at [444, 322] on p "Please take a moment to share your thoughts by clicking one of the options belo…" at bounding box center [618, 311] width 359 height 23
click at [449, 329] on strong "Everything Was Great" at bounding box center [497, 329] width 99 height 11
click at [452, 324] on p "Everything Was Great If you were happy with the service, click here to confirm …" at bounding box center [618, 366] width 359 height 89
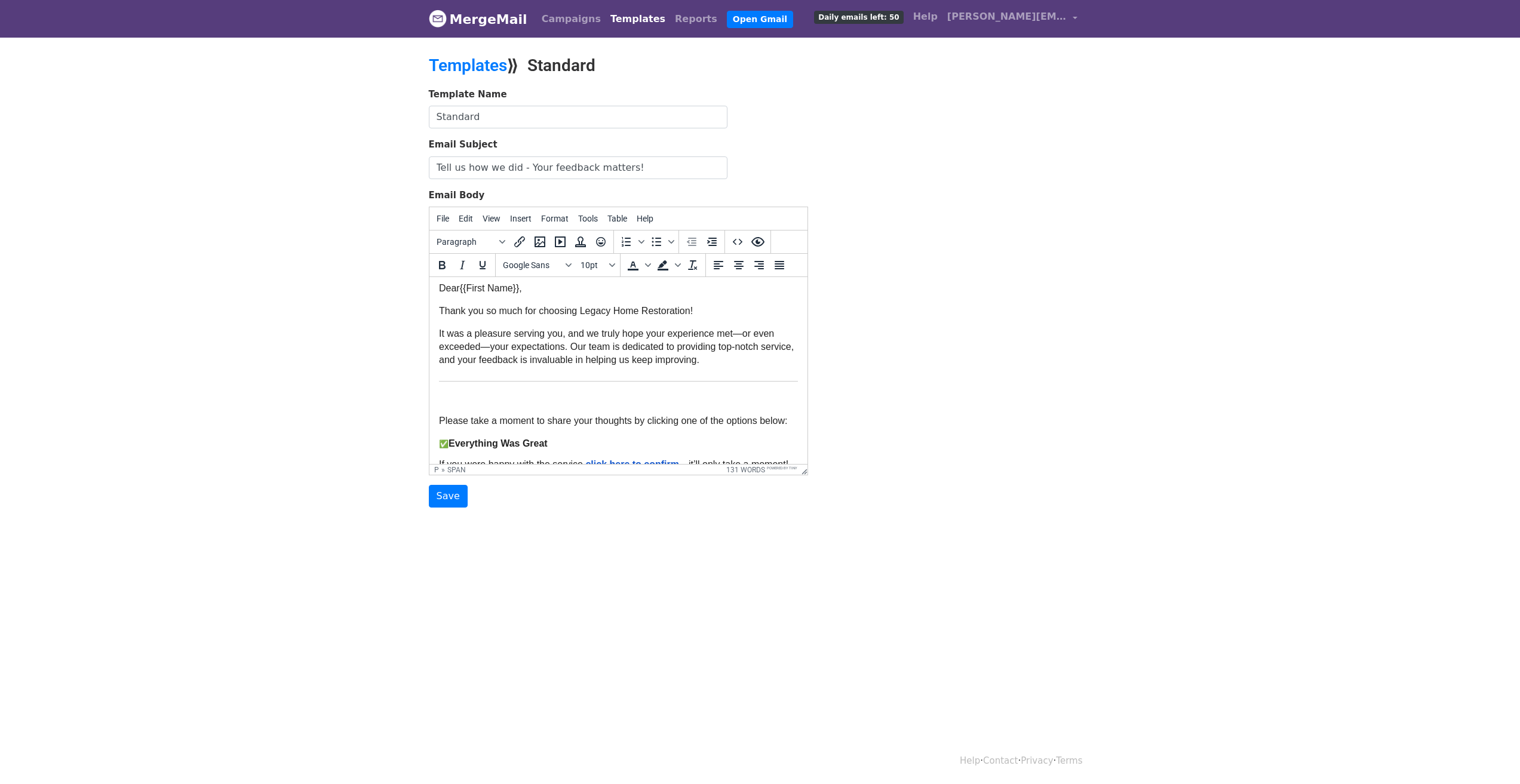
scroll to position [0, 0]
click at [452, 498] on input "Save" at bounding box center [449, 496] width 39 height 23
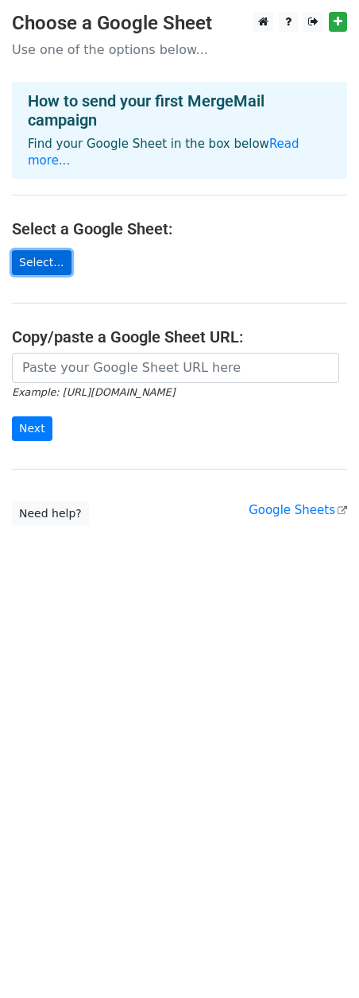
click at [43, 250] on link "Select..." at bounding box center [42, 262] width 60 height 25
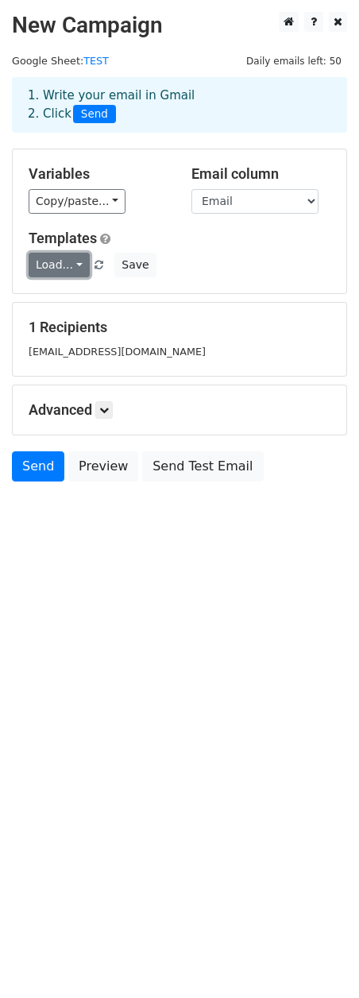
click at [64, 266] on link "Load..." at bounding box center [59, 265] width 61 height 25
click at [81, 301] on link "Standard" at bounding box center [92, 301] width 126 height 25
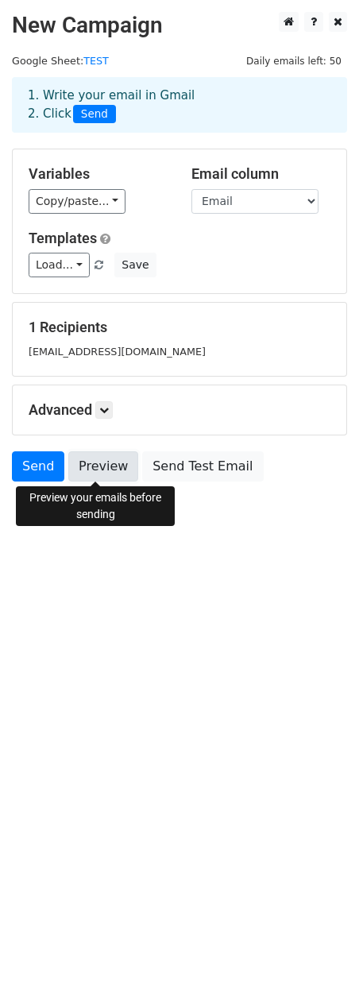
click at [95, 480] on link "Preview" at bounding box center [103, 466] width 70 height 30
click at [122, 784] on html "New Campaign Daily emails left: 50 Google Sheet: TEST 1. Write your email in Gm…" at bounding box center [179, 499] width 359 height 998
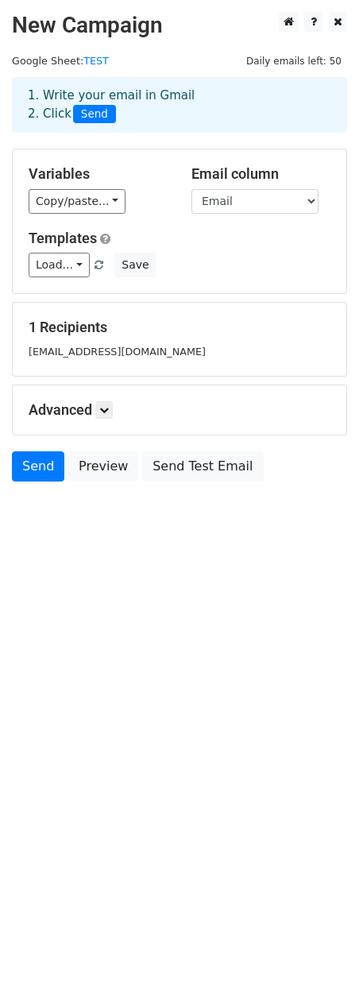
click at [171, 645] on html "New Campaign Daily emails left: 50 Google Sheet: TEST 1. Write your email in Gm…" at bounding box center [179, 499] width 359 height 998
click at [64, 655] on html "New Campaign Daily emails left: 50 Google Sheet: TEST 1. Write your email in Gm…" at bounding box center [179, 499] width 359 height 998
click at [252, 638] on html "New Campaign Daily emails left: 50 Google Sheet: TEST 1. Write your email in Gm…" at bounding box center [179, 499] width 359 height 998
click at [145, 645] on html "New Campaign Daily emails left: 50 Google Sheet: TEST 1. Write your email in Gm…" at bounding box center [179, 499] width 359 height 998
click at [118, 662] on html "New Campaign Daily emails left: 50 Google Sheet: TEST 1. Write your email in Gm…" at bounding box center [179, 499] width 359 height 998
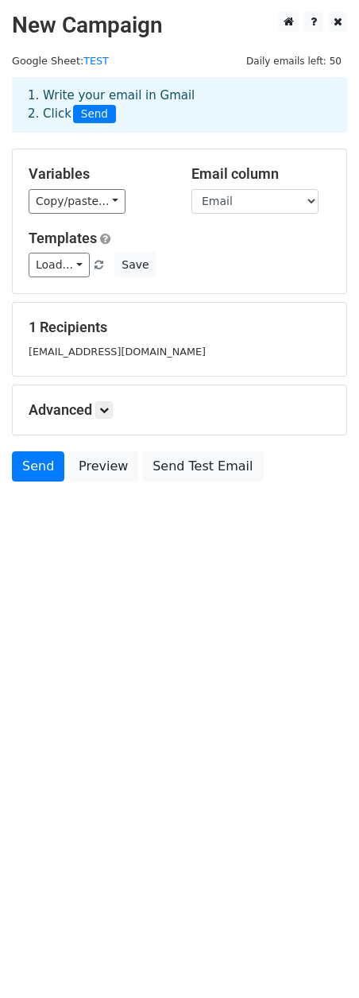
click at [192, 644] on html "New Campaign Daily emails left: 50 Google Sheet: TEST 1. Write your email in Gm…" at bounding box center [179, 499] width 359 height 998
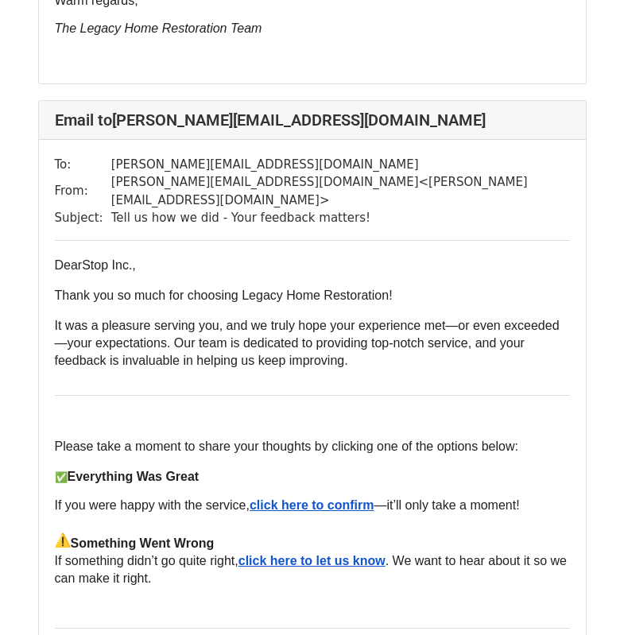
scroll to position [1384, 0]
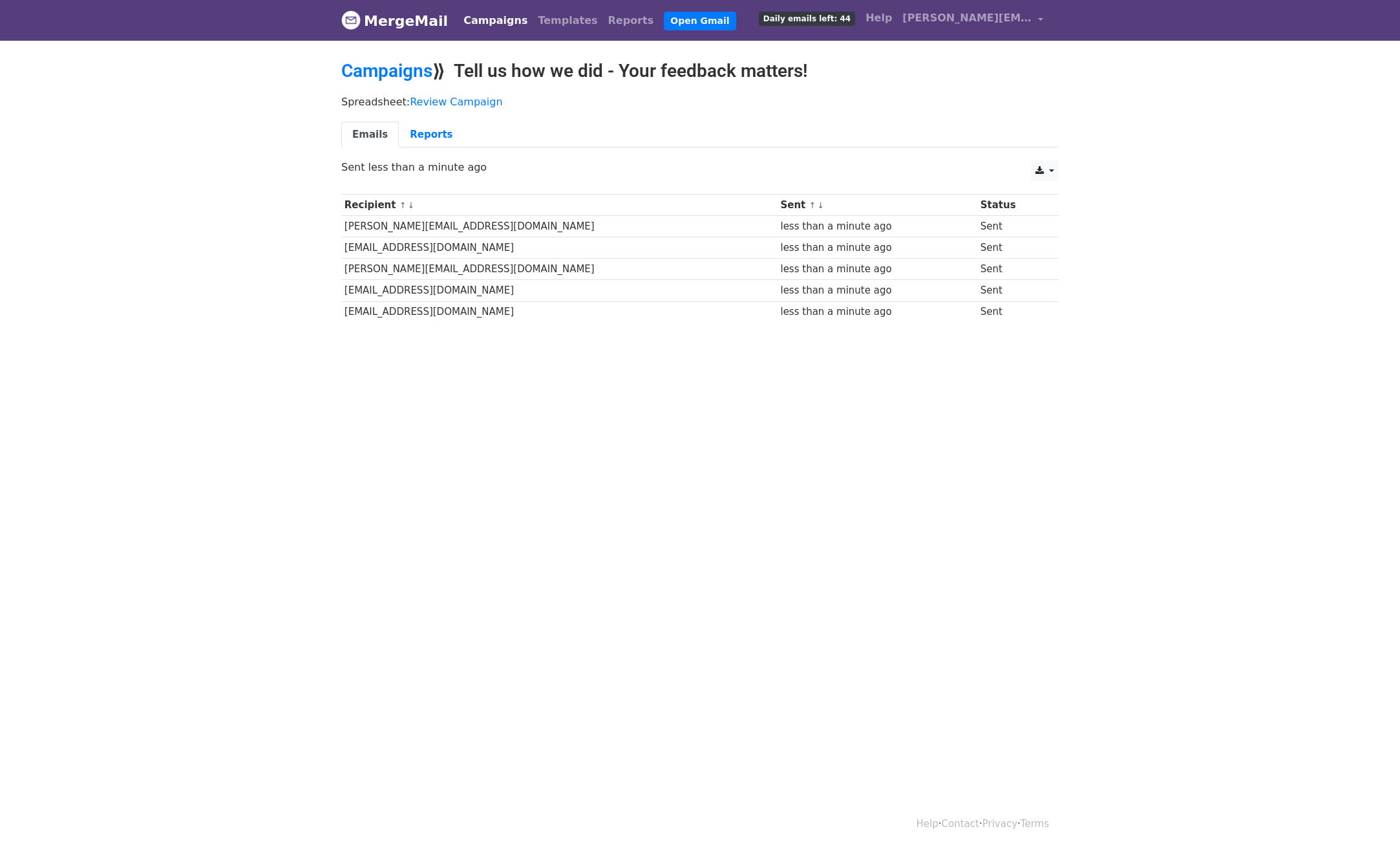
click at [591, 442] on html "MergeMail Campaigns Templates Reports Open Gmail Daily emails left: 44 Help d.r…" at bounding box center [700, 424] width 1400 height 849
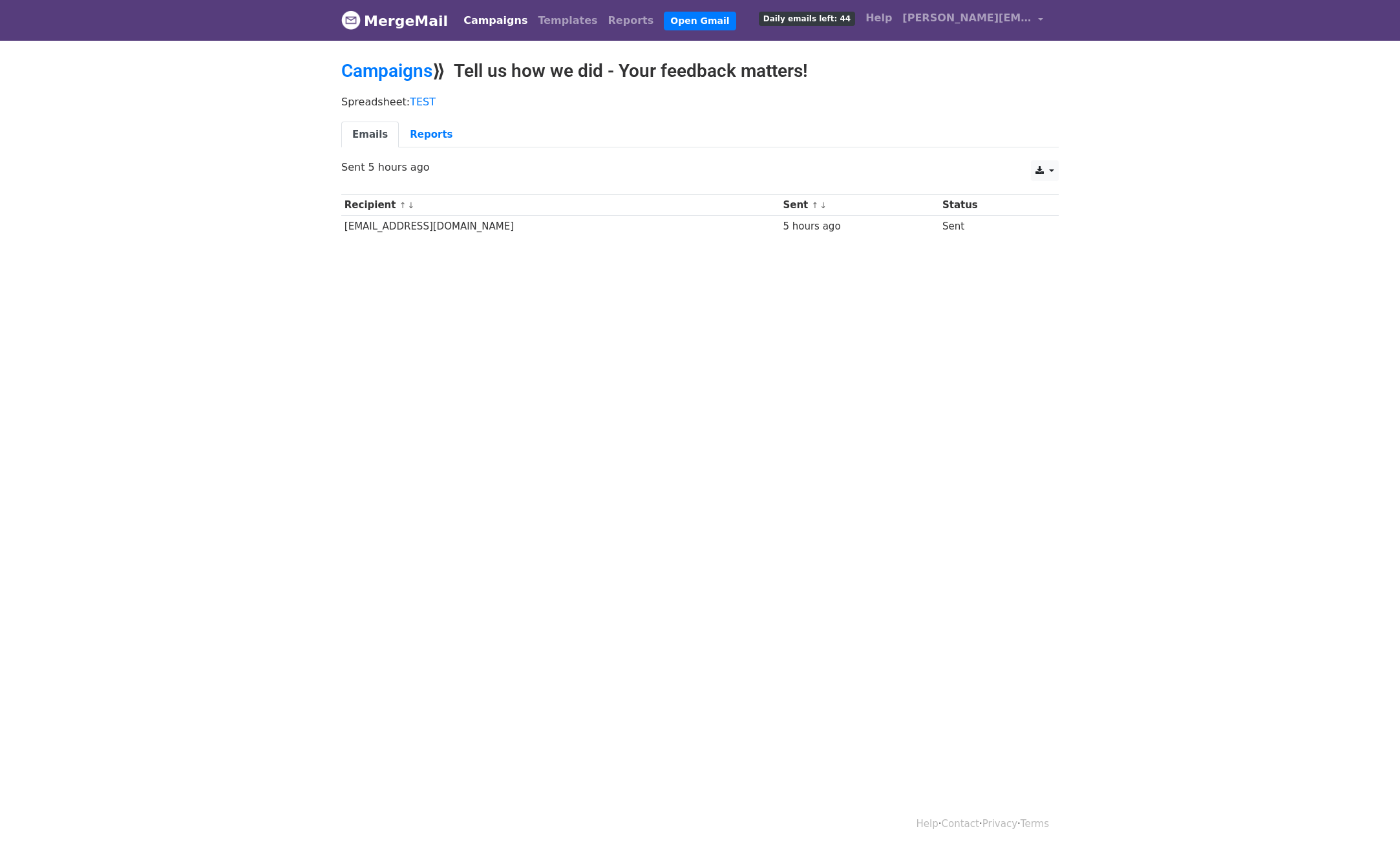
click at [247, 272] on body "MergeMail Campaigns Templates Reports Open Gmail Daily emails left: 44 Help d.r…" at bounding box center [700, 149] width 1400 height 298
